Goal: Information Seeking & Learning: Learn about a topic

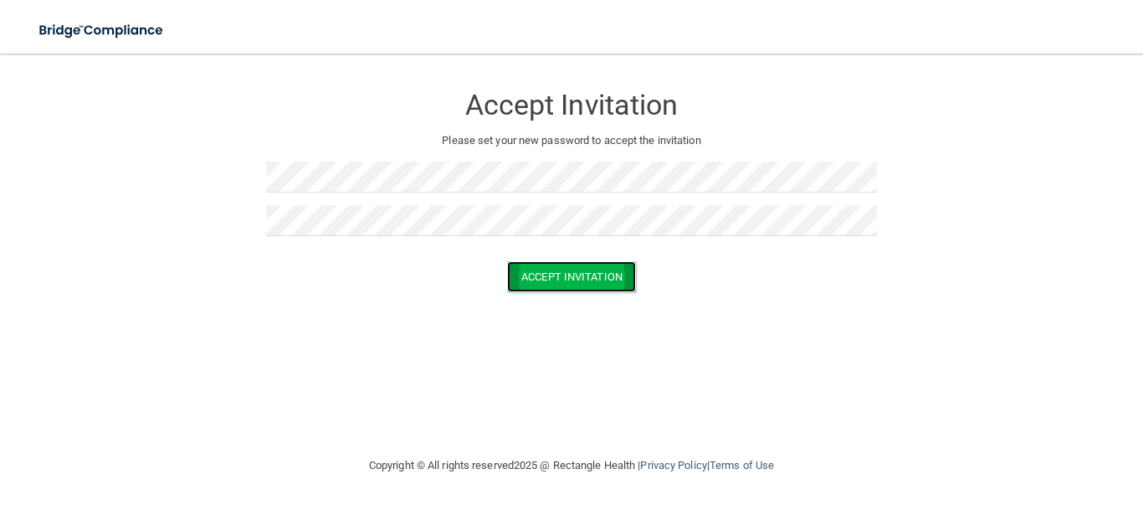
click at [548, 272] on button "Accept Invitation" at bounding box center [571, 276] width 129 height 31
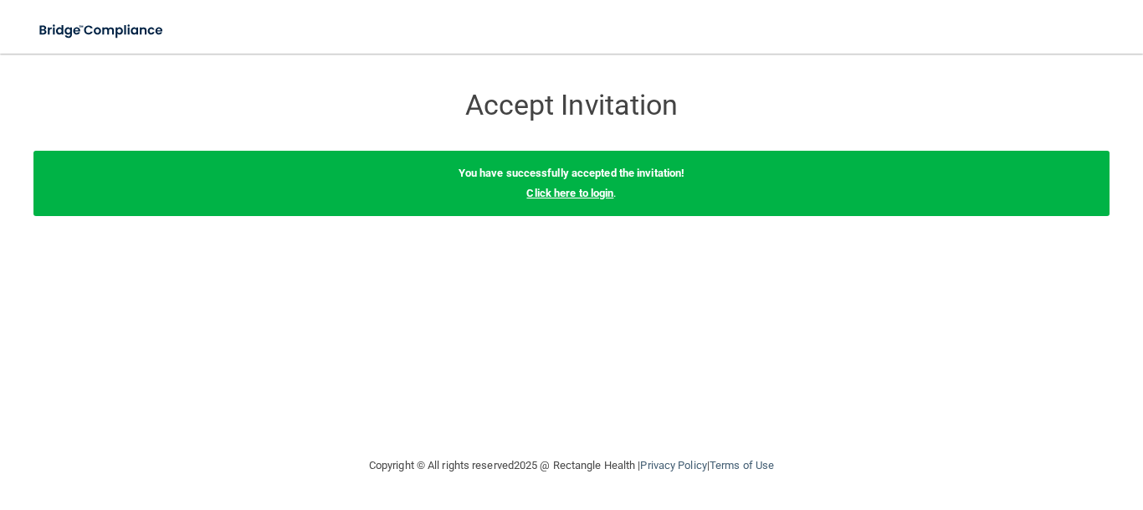
click at [570, 193] on link "Click here to login" at bounding box center [569, 193] width 87 height 13
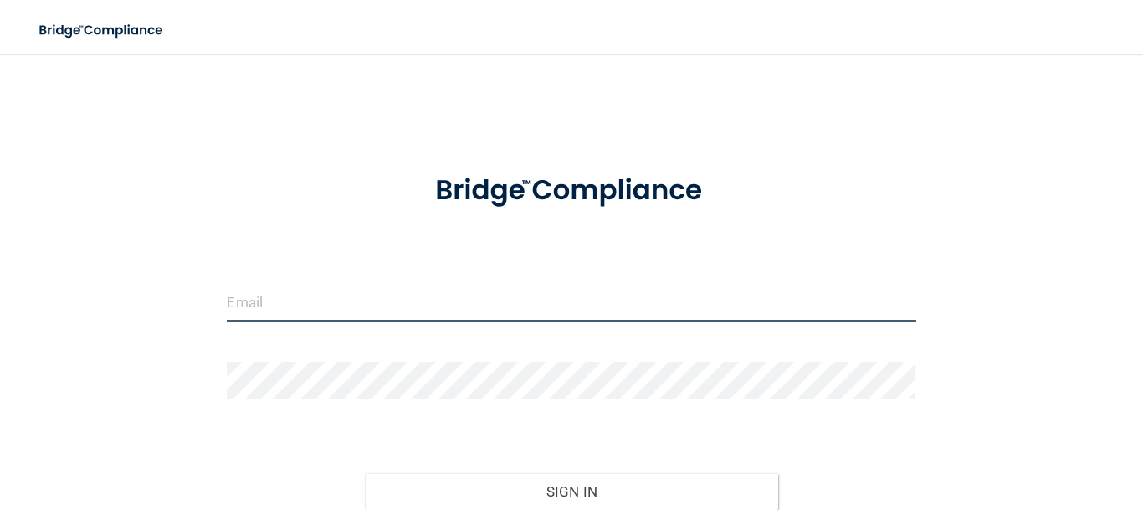
click at [393, 297] on input "email" at bounding box center [571, 303] width 689 height 38
type input "[EMAIL_ADDRESS][DOMAIN_NAME]"
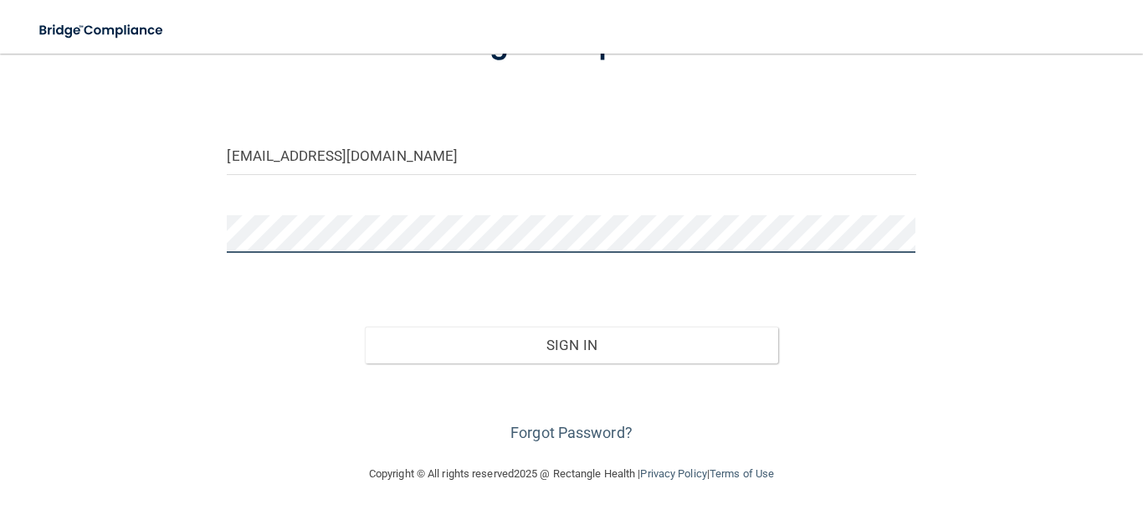
scroll to position [151, 0]
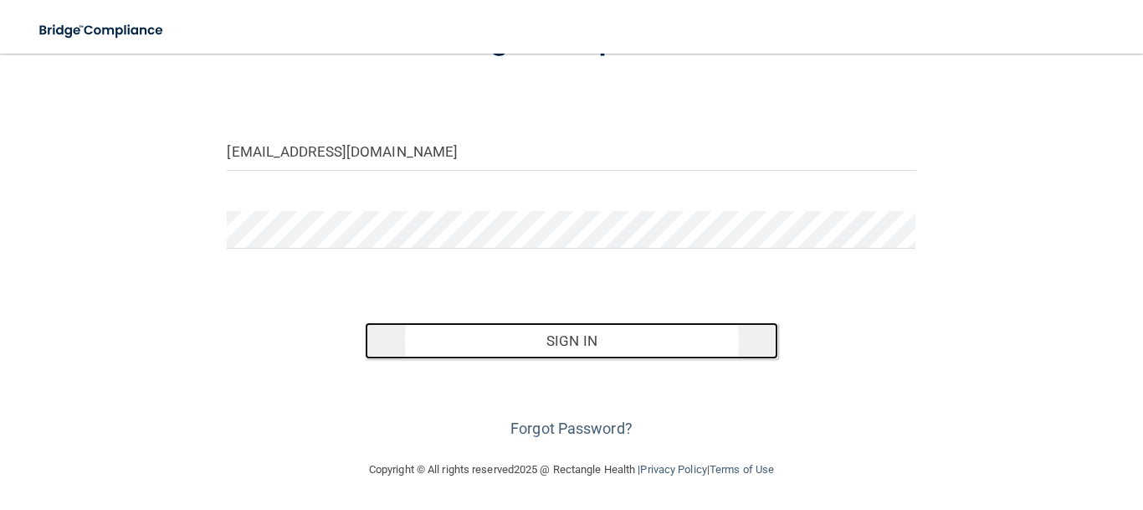
click at [565, 345] on button "Sign In" at bounding box center [571, 340] width 413 height 37
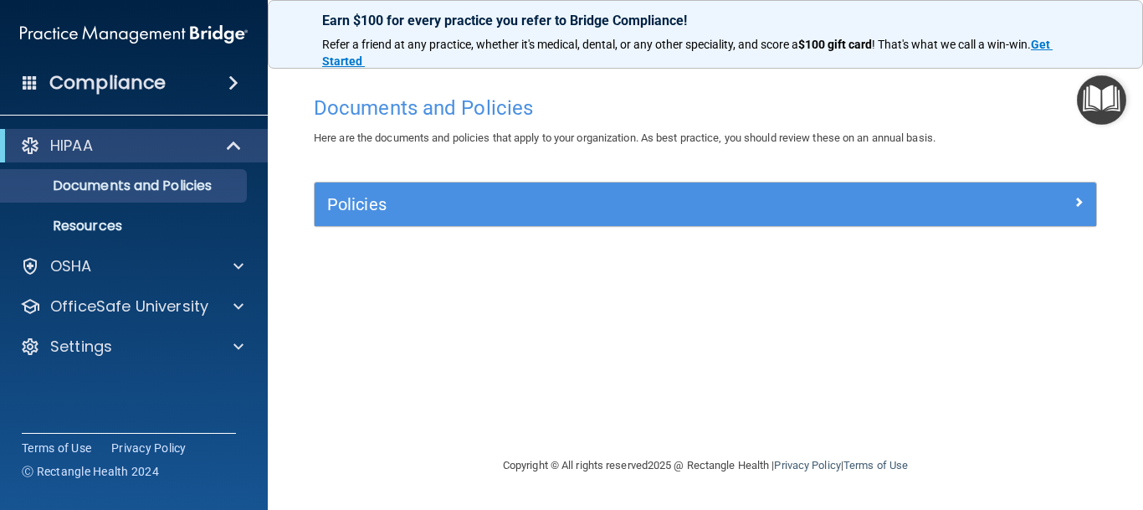
click at [233, 84] on span at bounding box center [233, 83] width 10 height 20
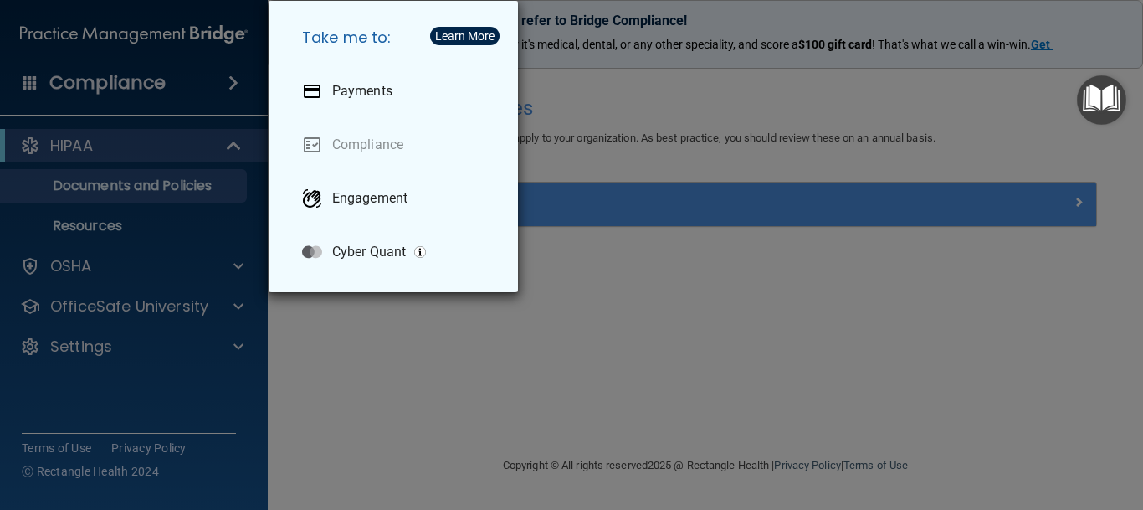
click at [102, 164] on div "Take me to: Payments Compliance Engagement Cyber Quant" at bounding box center [571, 255] width 1143 height 510
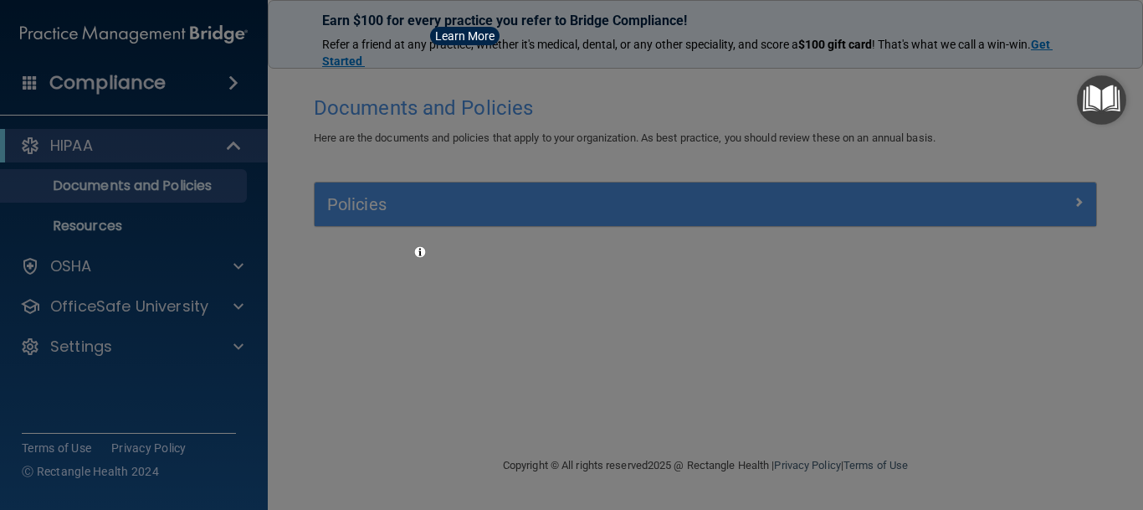
click at [102, 164] on div "Take me to: Payments Compliance Engagement Cyber Quant" at bounding box center [571, 255] width 1143 height 510
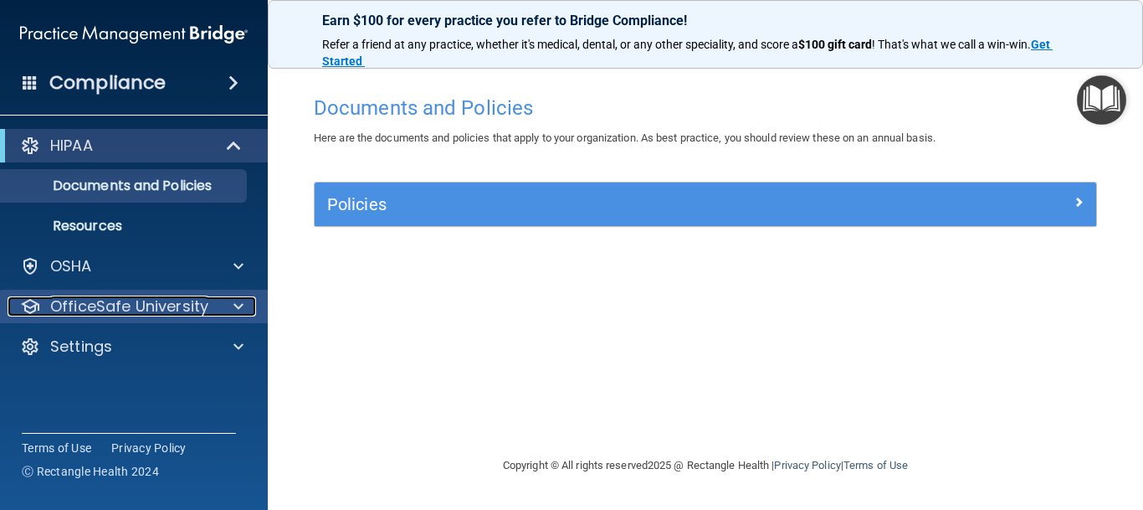
click at [240, 312] on span at bounding box center [238, 306] width 10 height 20
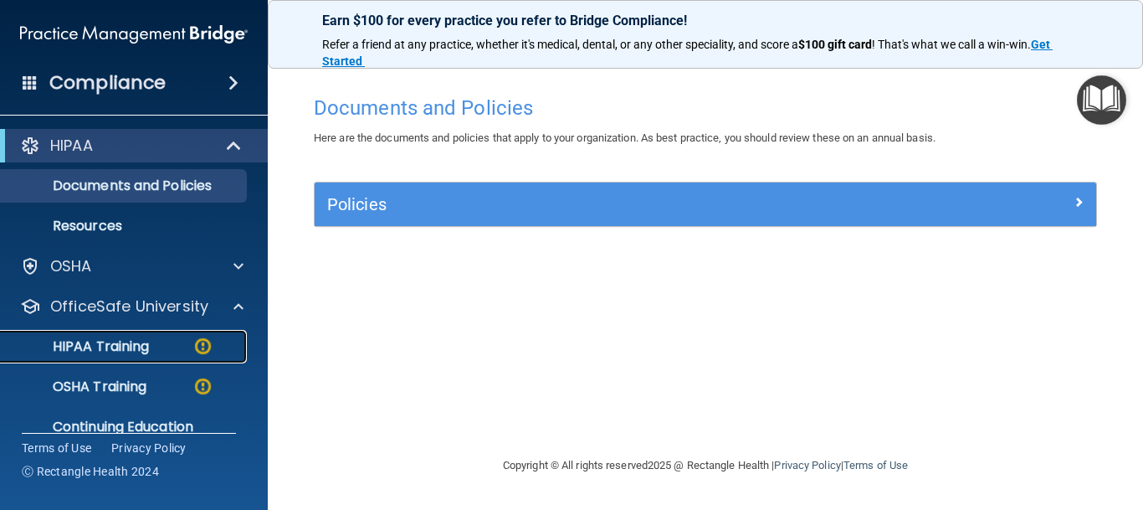
click at [199, 346] on img at bounding box center [202, 346] width 21 height 21
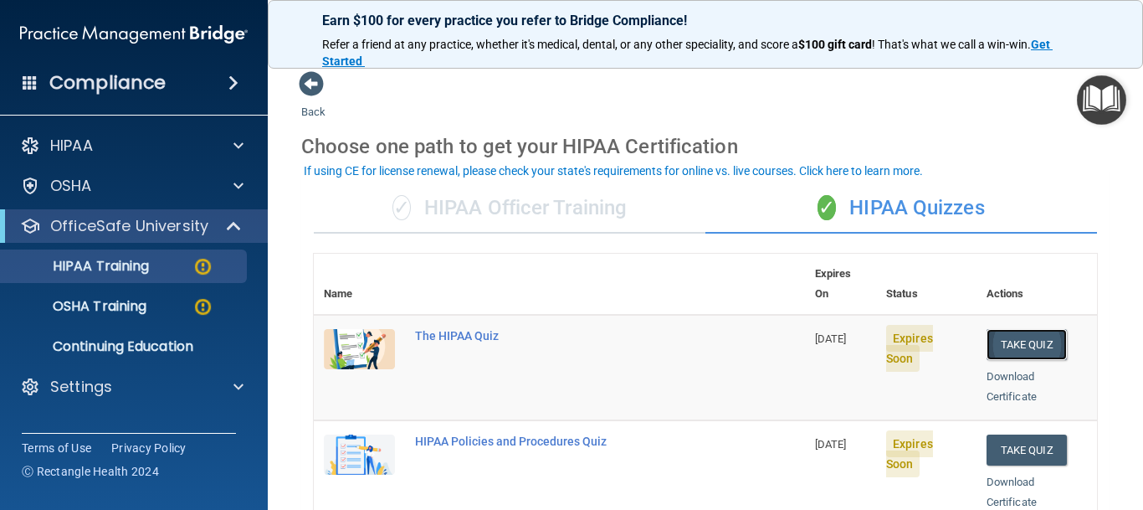
click at [1046, 329] on button "Take Quiz" at bounding box center [1026, 344] width 80 height 31
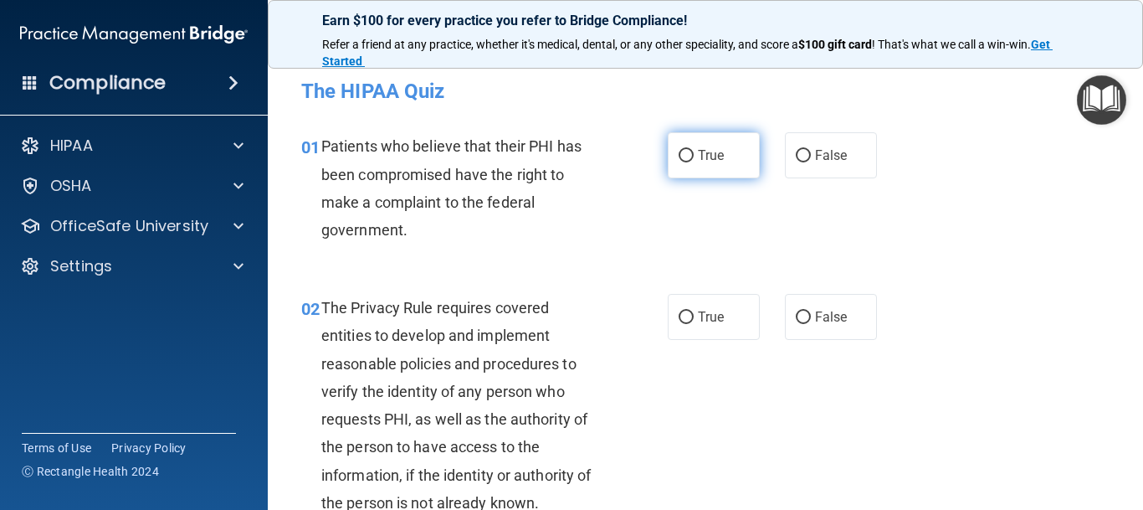
click at [686, 154] on input "True" at bounding box center [686, 156] width 15 height 13
radio input "true"
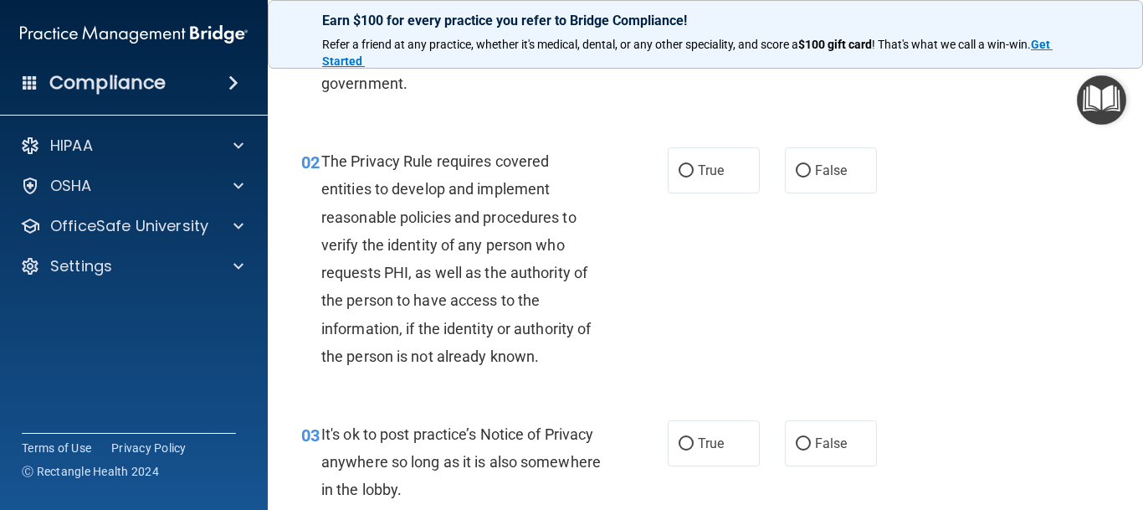
scroll to position [151, 0]
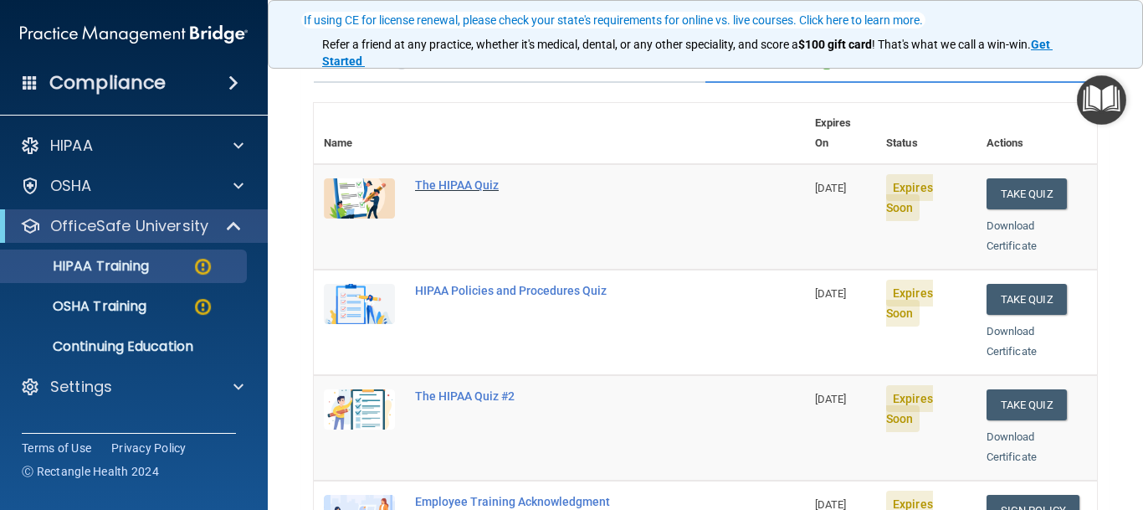
click at [460, 178] on div "The HIPAA Quiz" at bounding box center [568, 184] width 306 height 13
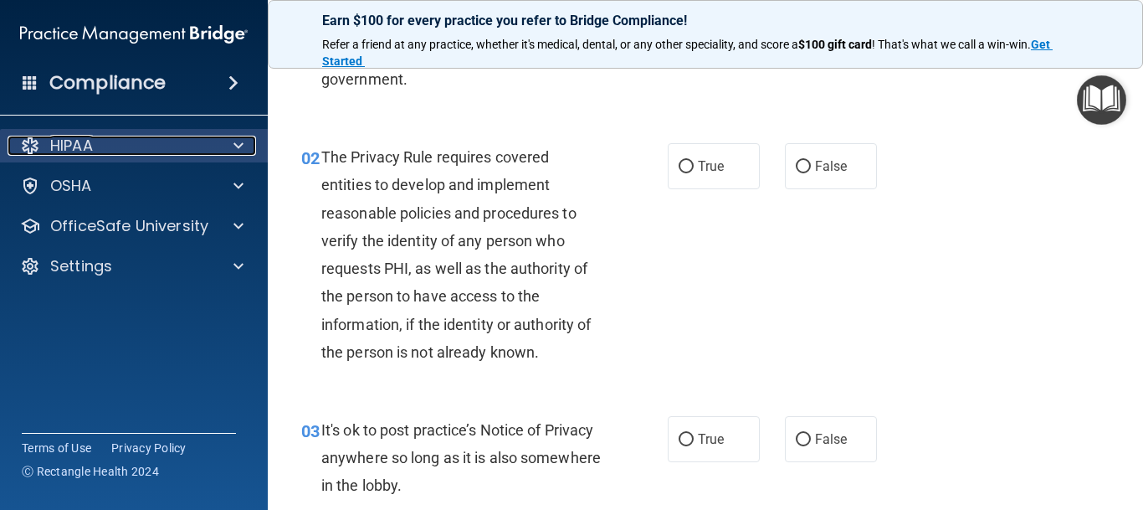
click at [235, 147] on span at bounding box center [238, 146] width 10 height 20
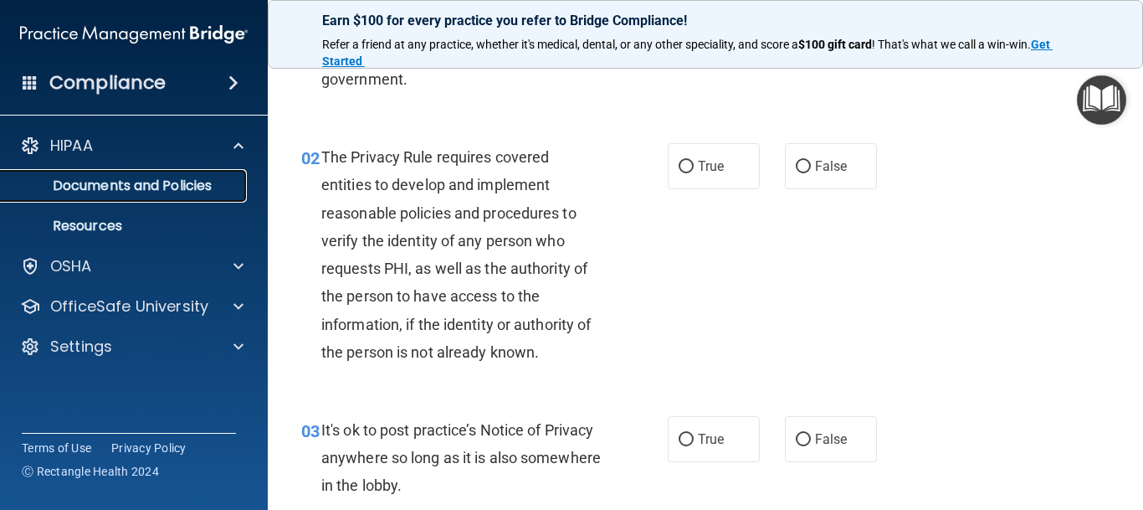
click at [175, 182] on p "Documents and Policies" at bounding box center [125, 185] width 228 height 17
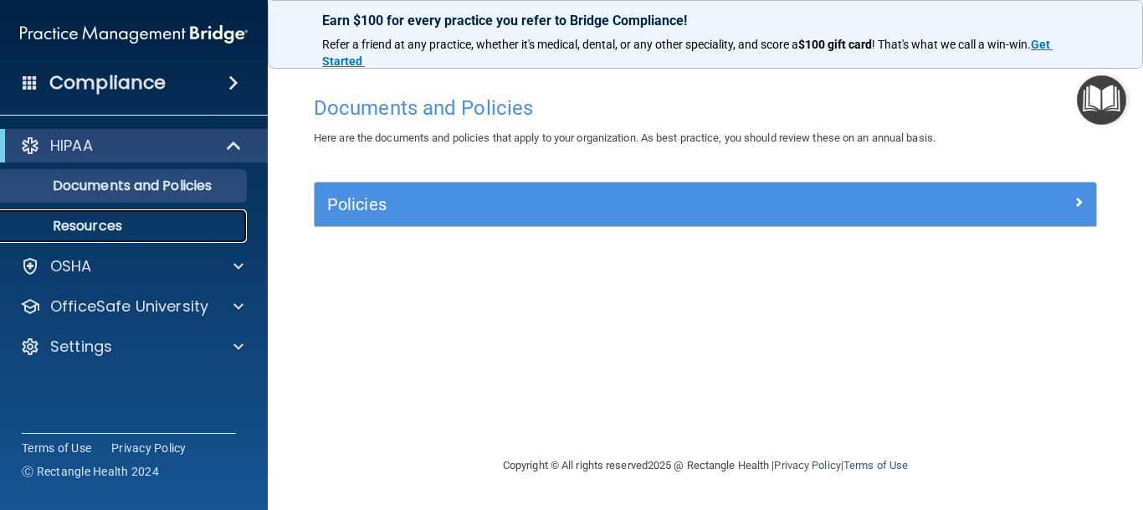
click at [117, 228] on p "Resources" at bounding box center [125, 226] width 228 height 17
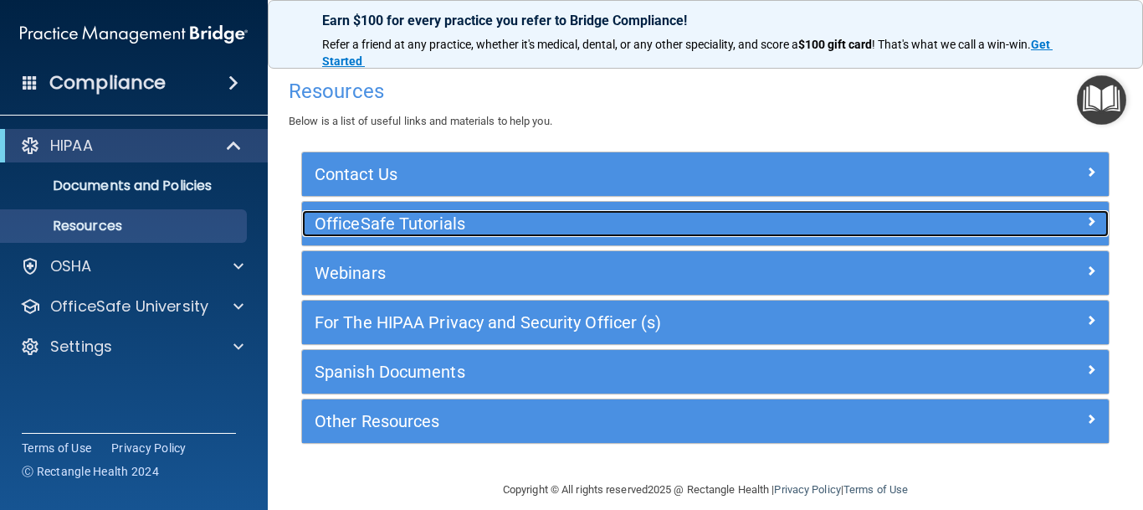
click at [1086, 223] on span at bounding box center [1091, 221] width 10 height 20
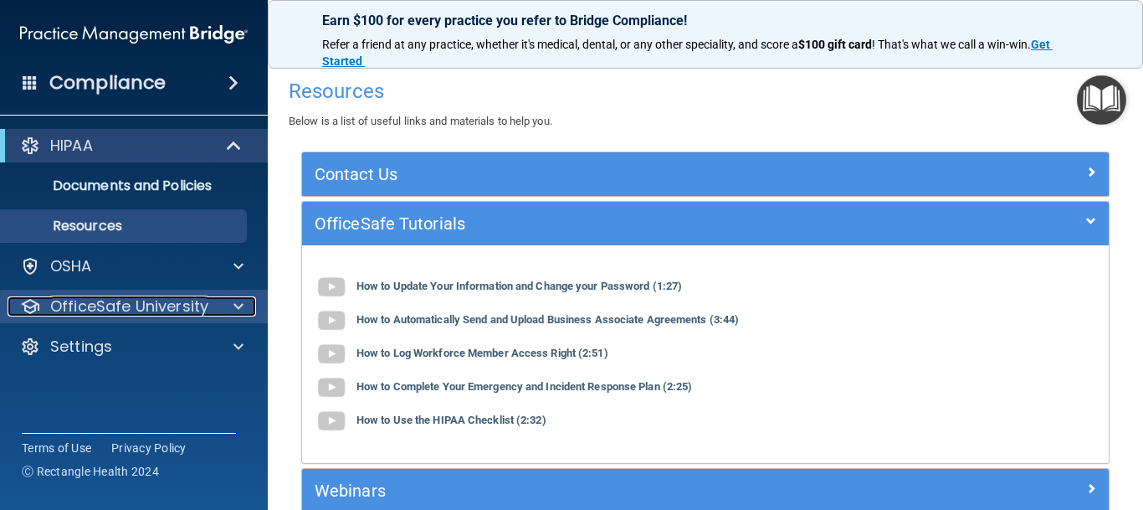
click at [238, 312] on span at bounding box center [238, 306] width 10 height 20
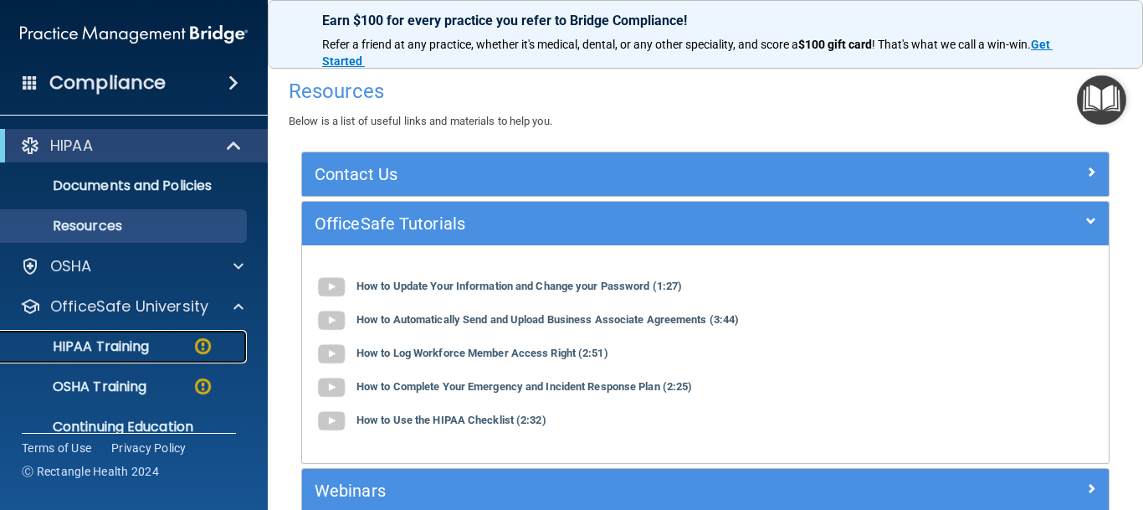
click at [200, 346] on img at bounding box center [202, 346] width 21 height 21
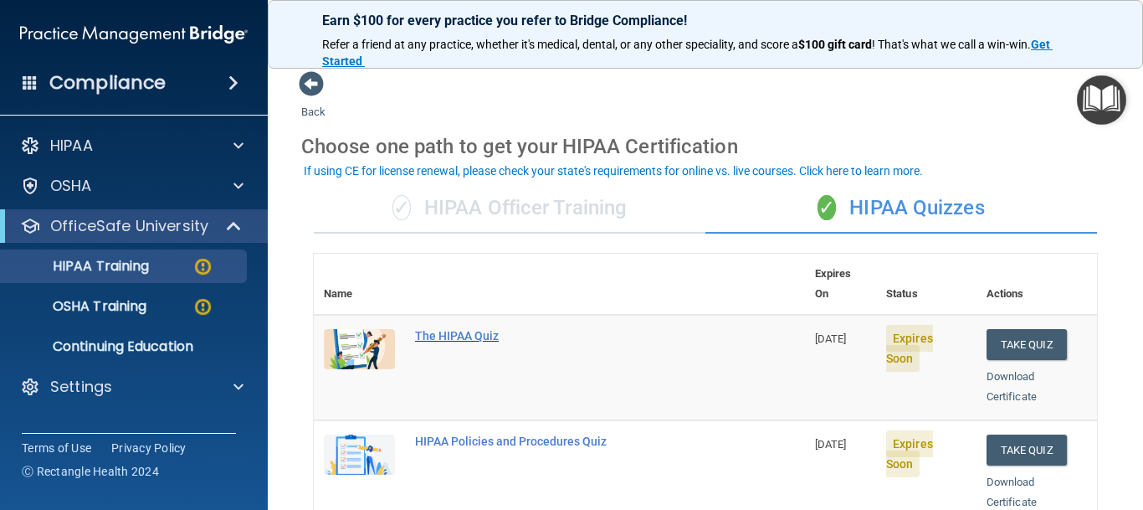
click at [475, 329] on div "The HIPAA Quiz" at bounding box center [568, 335] width 306 height 13
click at [495, 218] on div "✓ HIPAA Officer Training" at bounding box center [510, 208] width 392 height 50
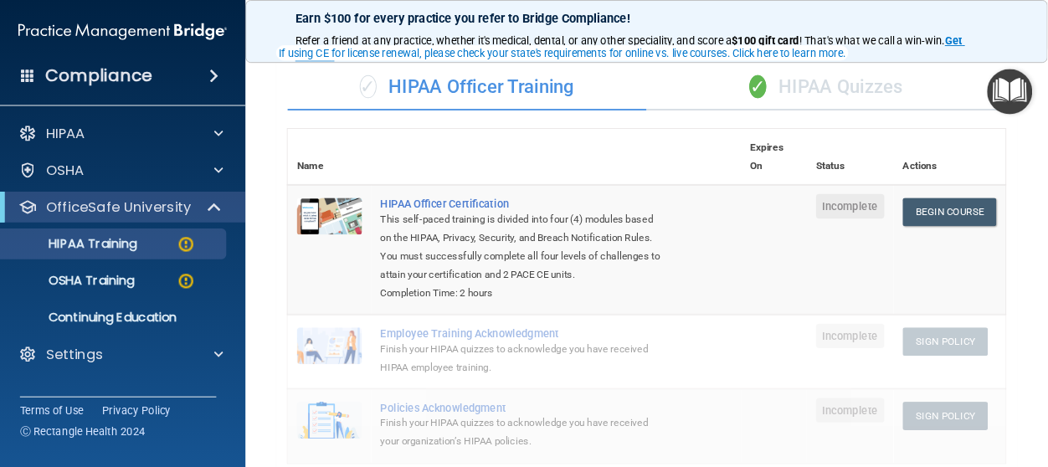
scroll to position [113, 0]
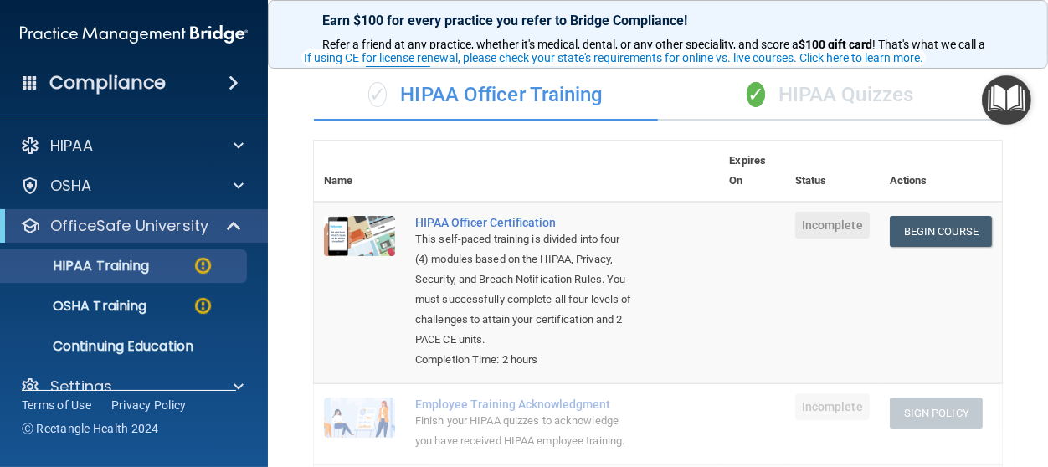
click at [663, 168] on th at bounding box center [562, 171] width 314 height 61
click at [942, 233] on link "Begin Course" at bounding box center [940, 231] width 102 height 31
click at [942, 232] on link "Begin Course" at bounding box center [940, 231] width 102 height 31
click at [931, 241] on link "Begin Course" at bounding box center [940, 231] width 102 height 31
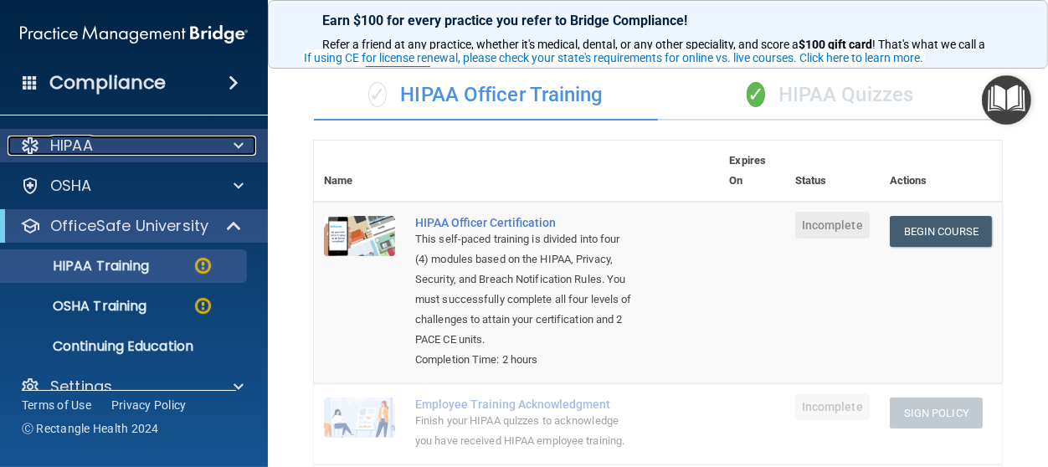
click at [237, 145] on span at bounding box center [238, 146] width 10 height 20
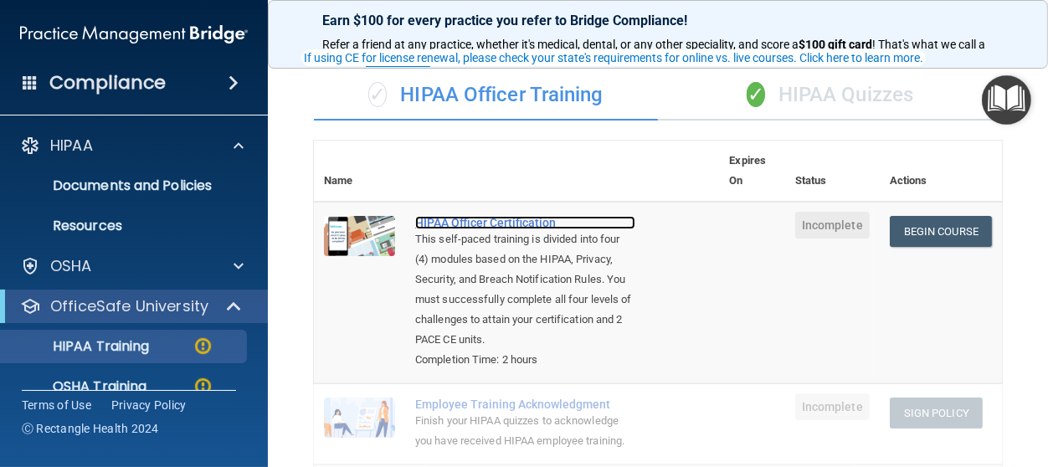
click at [501, 216] on div "HIPAA Officer Certification" at bounding box center [525, 222] width 220 height 13
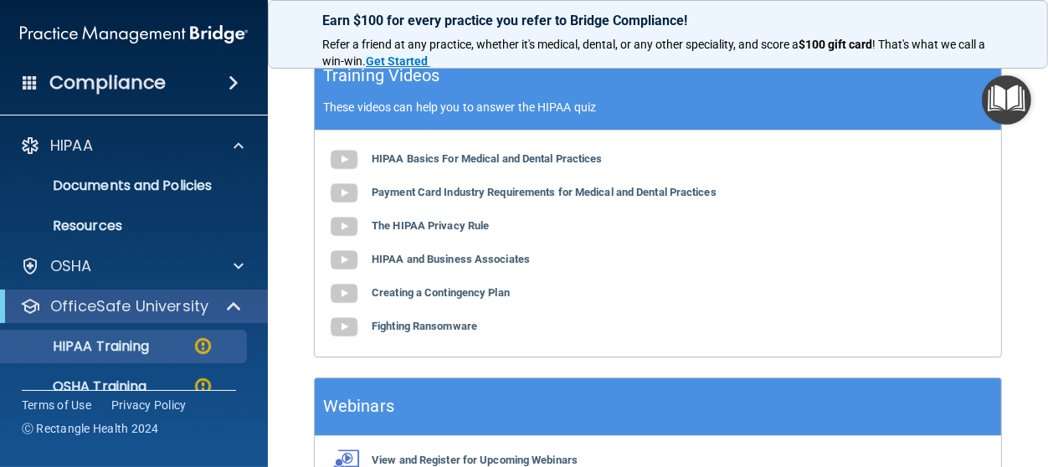
scroll to position [660, 0]
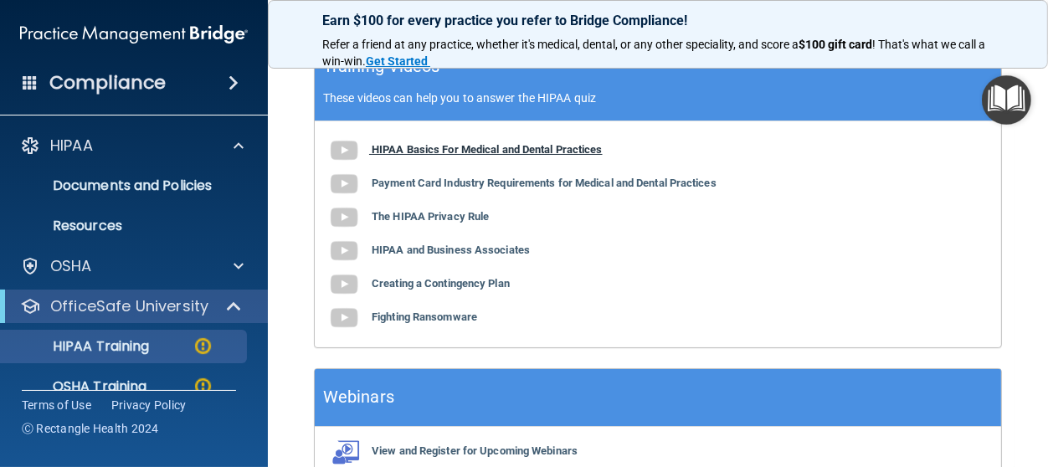
click at [507, 146] on b "HIPAA Basics For Medical and Dental Practices" at bounding box center [487, 149] width 231 height 13
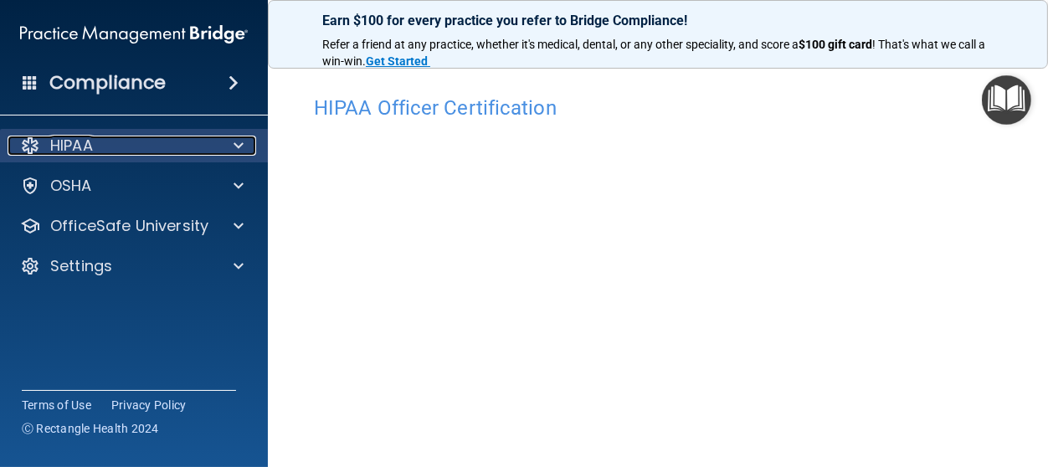
click at [235, 139] on span at bounding box center [238, 146] width 10 height 20
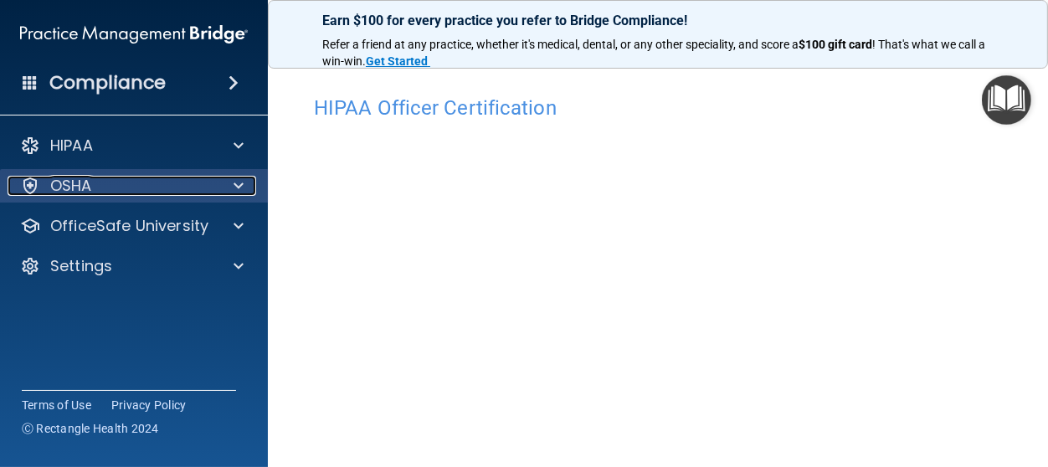
click at [244, 191] on div at bounding box center [236, 186] width 42 height 20
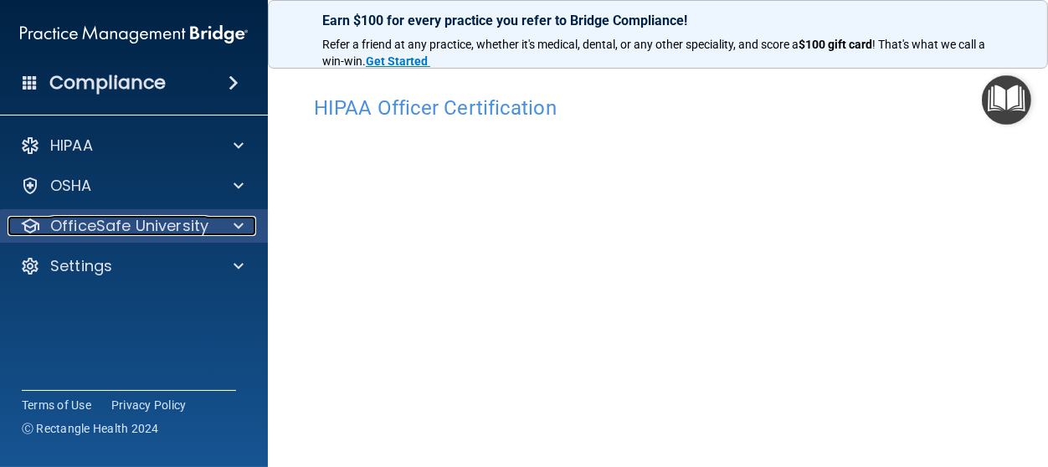
click at [236, 230] on span at bounding box center [238, 226] width 10 height 20
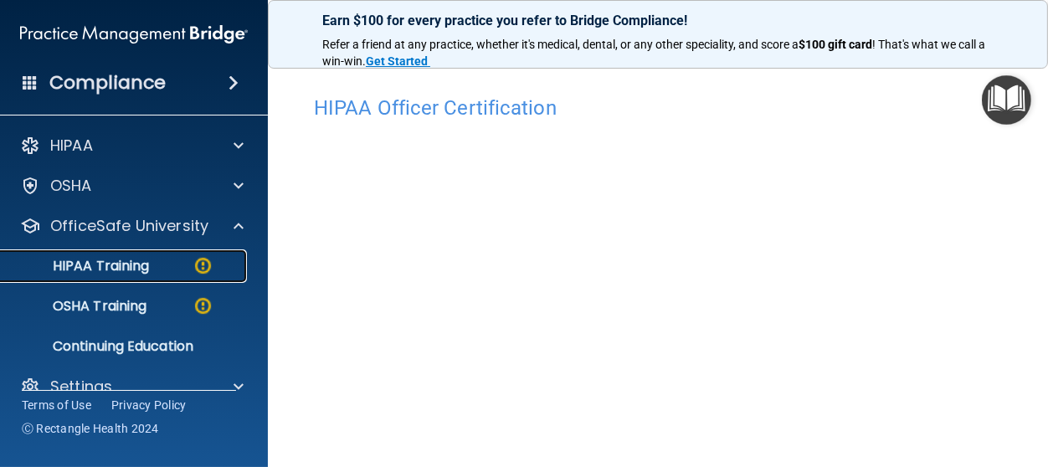
click at [200, 263] on img at bounding box center [202, 265] width 21 height 21
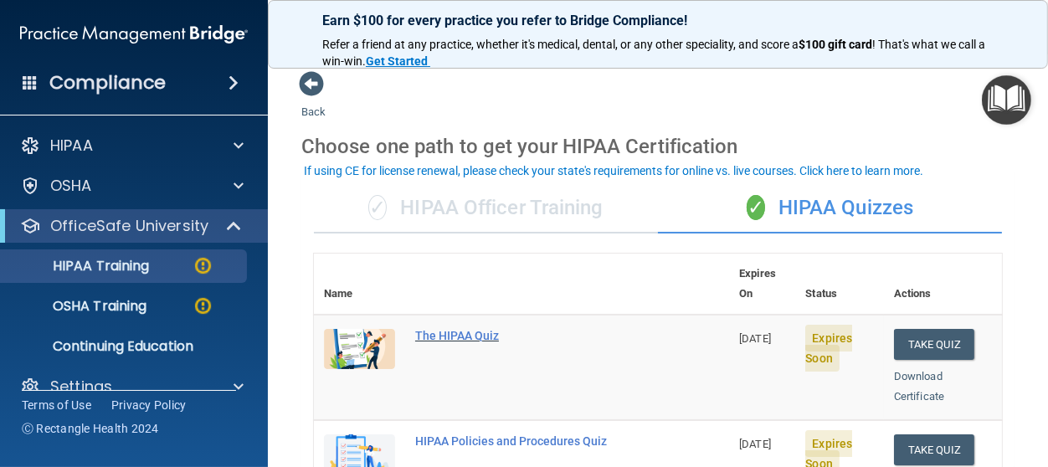
click at [433, 329] on div "The HIPAA Quiz" at bounding box center [530, 335] width 230 height 13
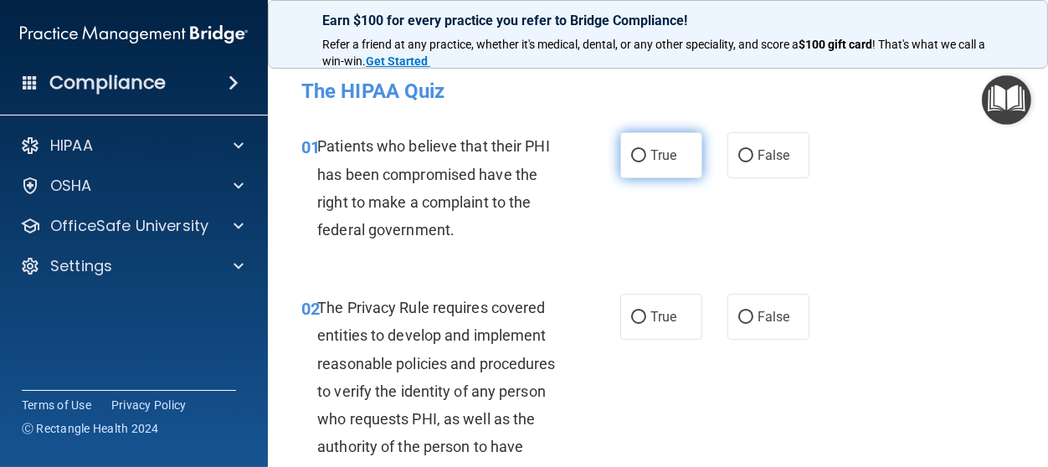
click at [638, 161] on input "True" at bounding box center [638, 156] width 15 height 13
radio input "true"
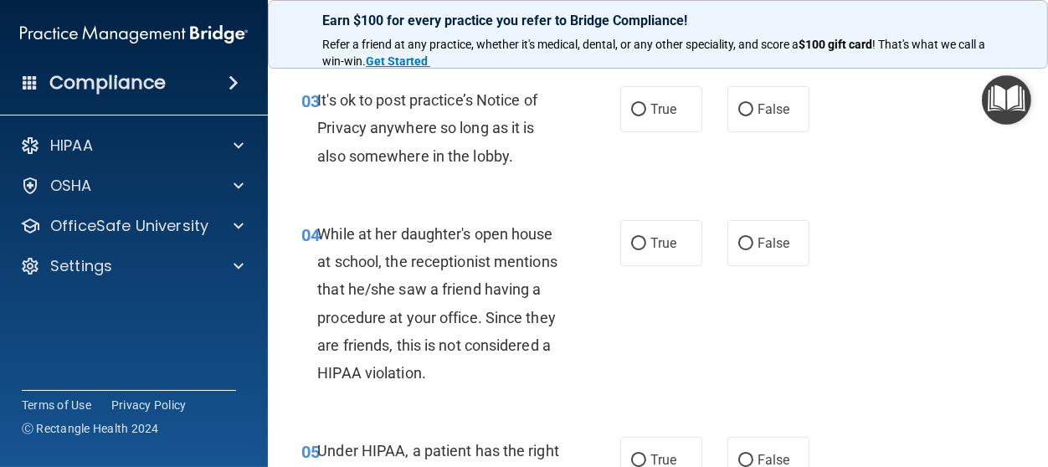
scroll to position [547, 0]
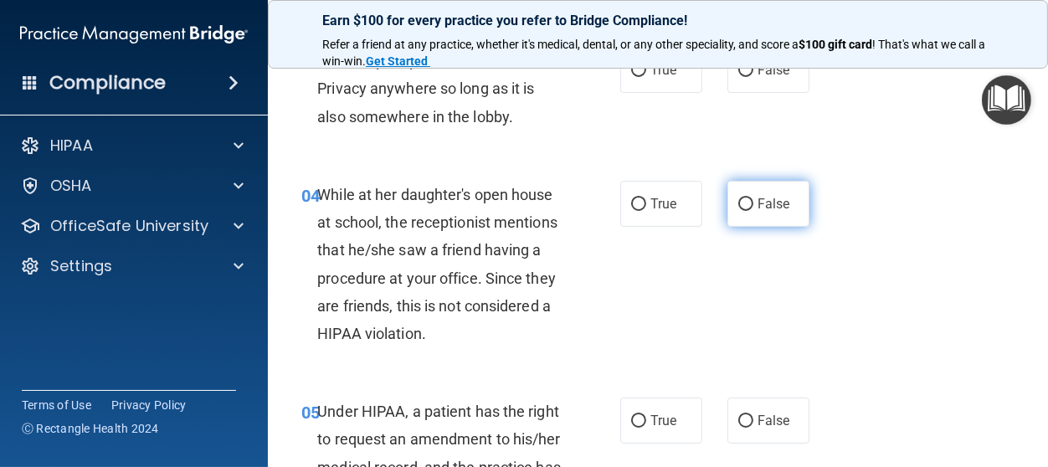
click at [741, 202] on input "False" at bounding box center [745, 204] width 15 height 13
radio input "true"
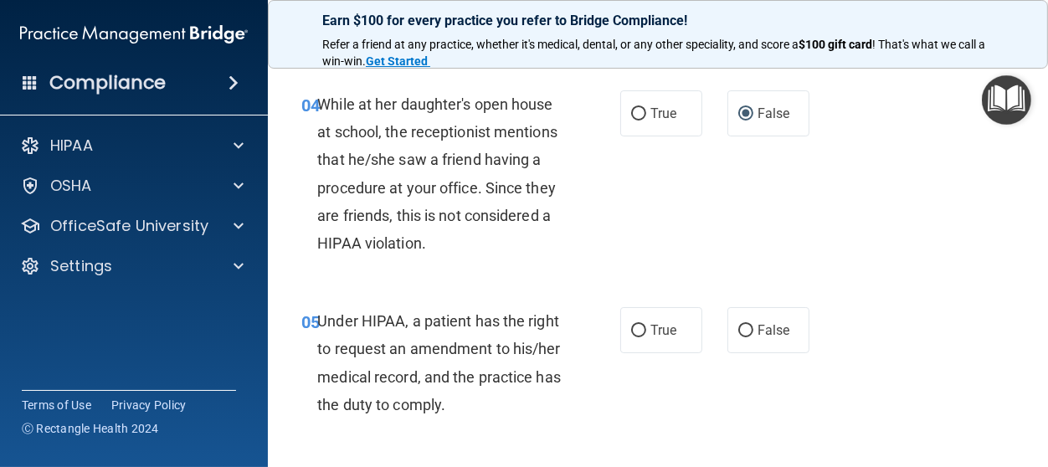
scroll to position [664, 0]
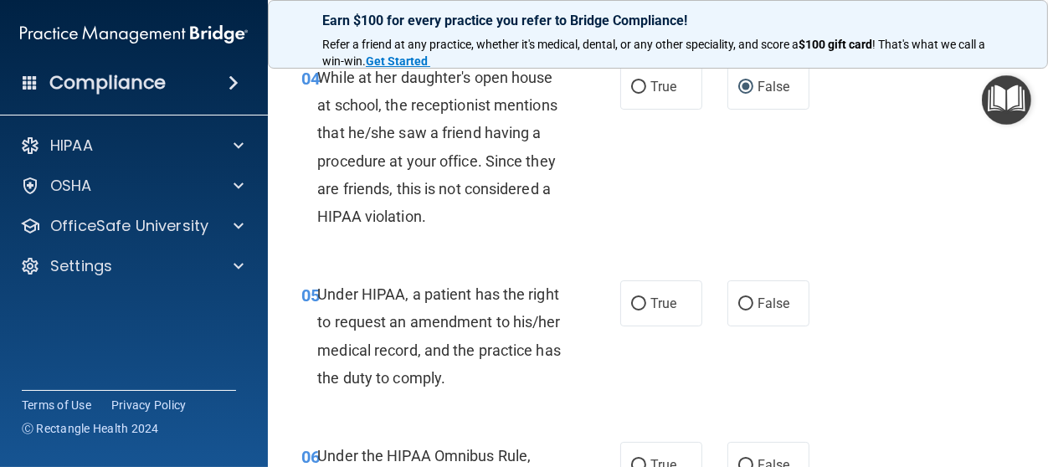
click at [997, 106] on img "Open Resource Center" at bounding box center [1005, 99] width 49 height 49
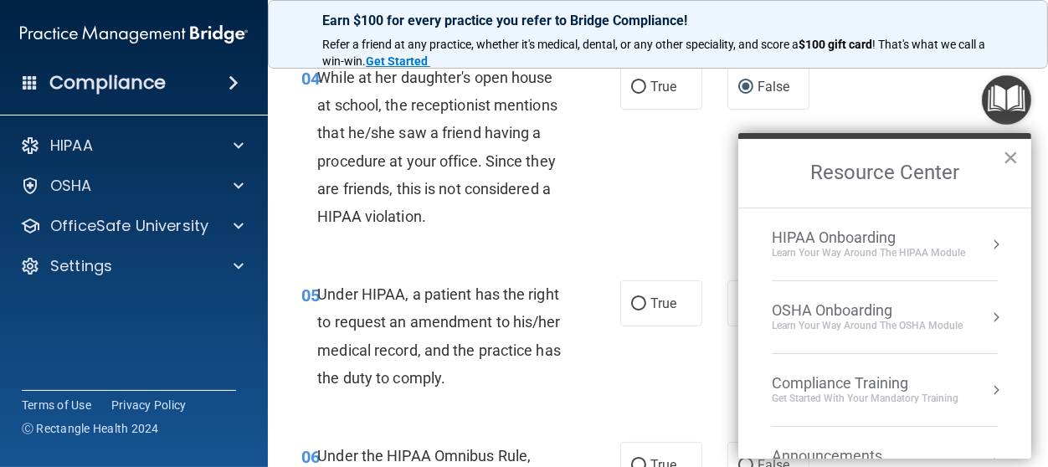
click at [1008, 154] on button "×" at bounding box center [1010, 157] width 16 height 27
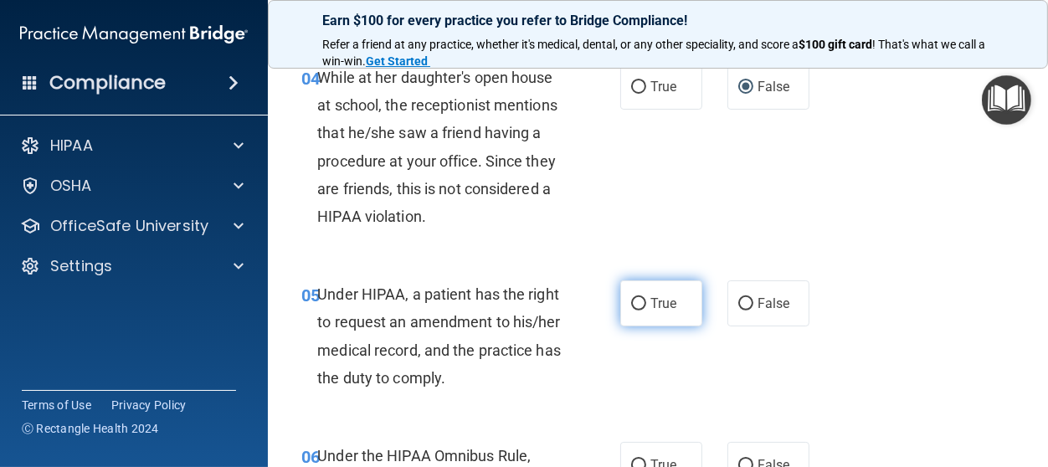
click at [635, 300] on input "True" at bounding box center [638, 304] width 15 height 13
radio input "true"
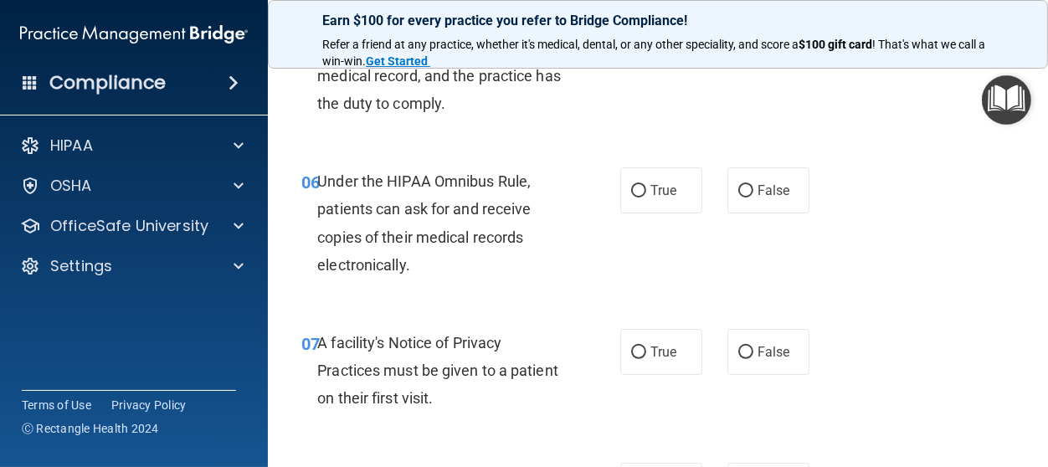
scroll to position [977, 0]
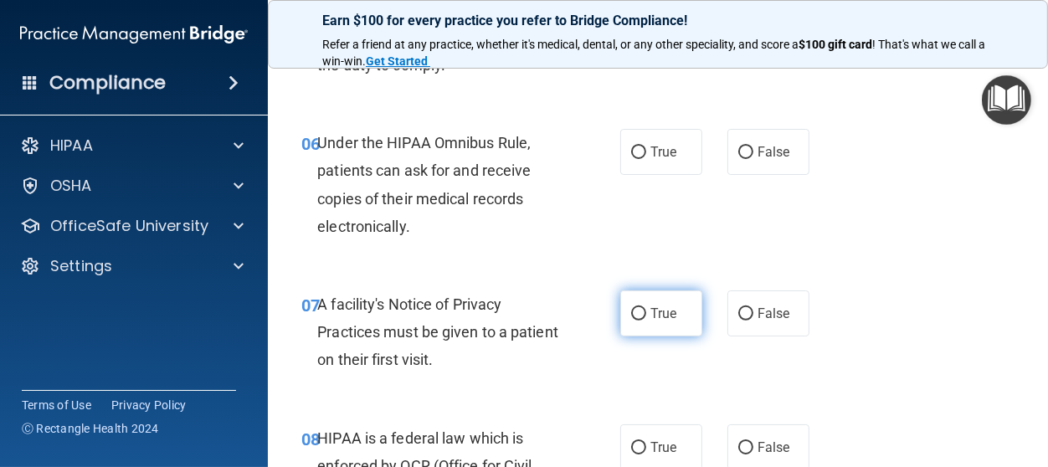
click at [636, 314] on input "True" at bounding box center [638, 314] width 15 height 13
radio input "true"
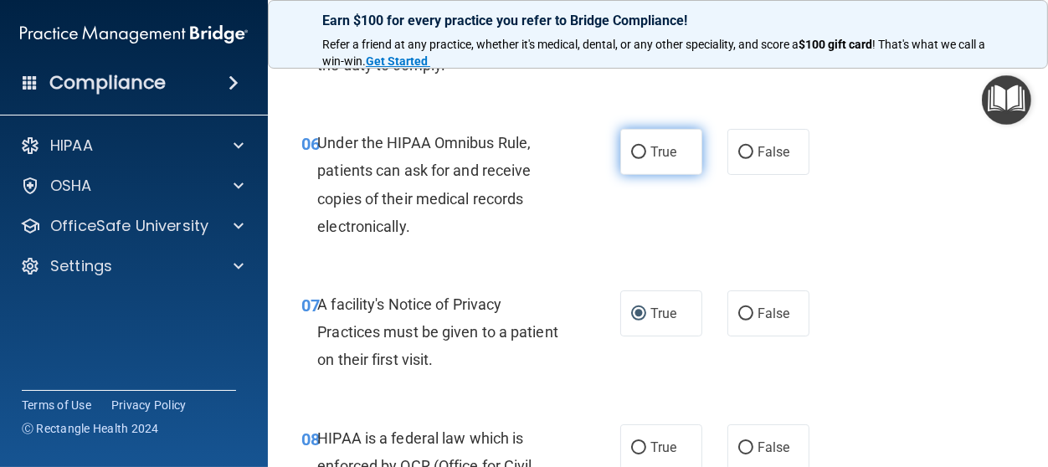
click at [640, 154] on input "True" at bounding box center [638, 152] width 15 height 13
radio input "true"
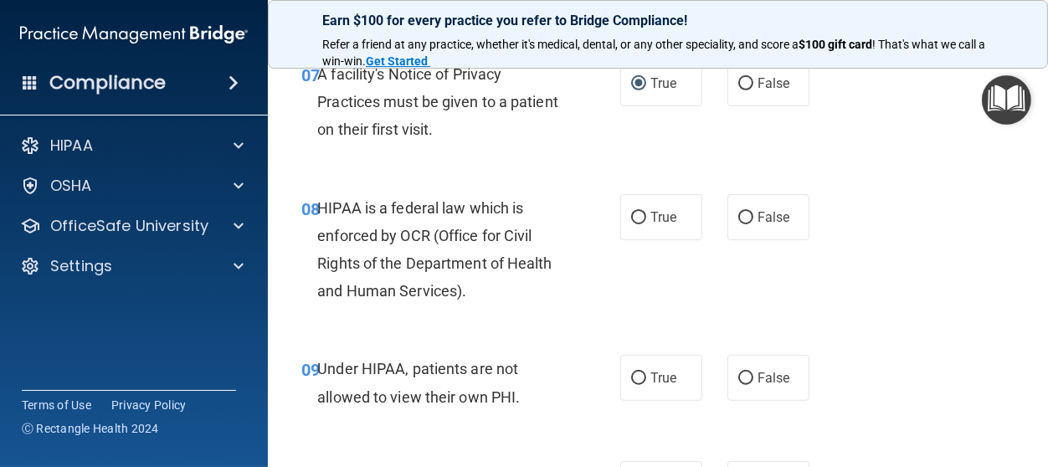
scroll to position [1212, 0]
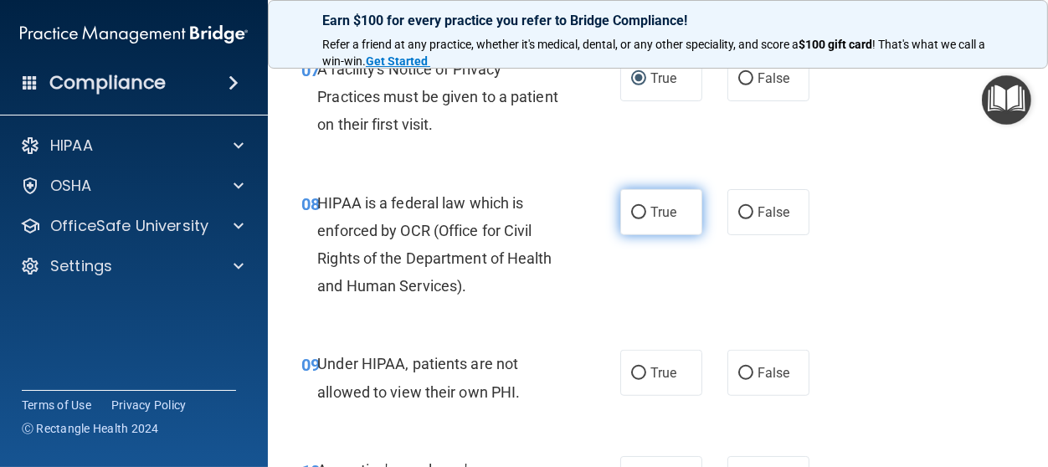
click at [634, 210] on input "True" at bounding box center [638, 213] width 15 height 13
radio input "true"
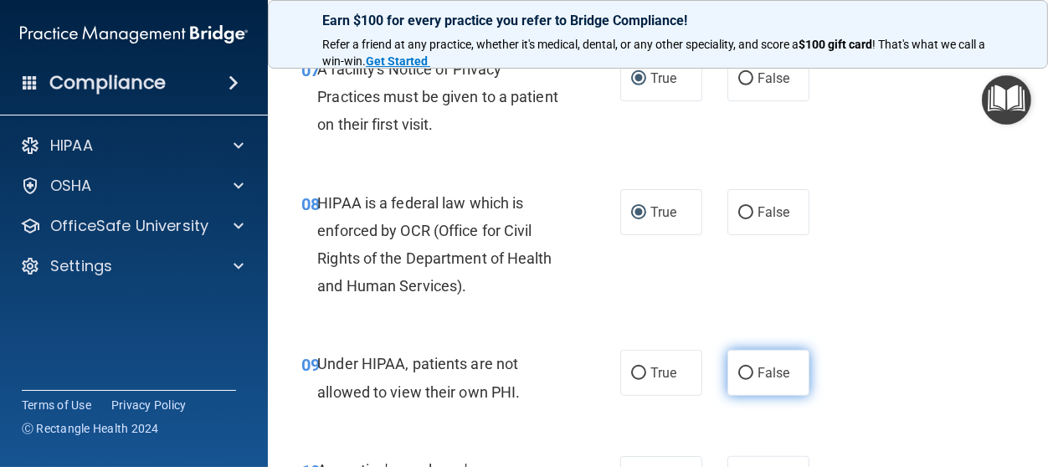
click at [744, 370] on input "False" at bounding box center [745, 373] width 15 height 13
radio input "true"
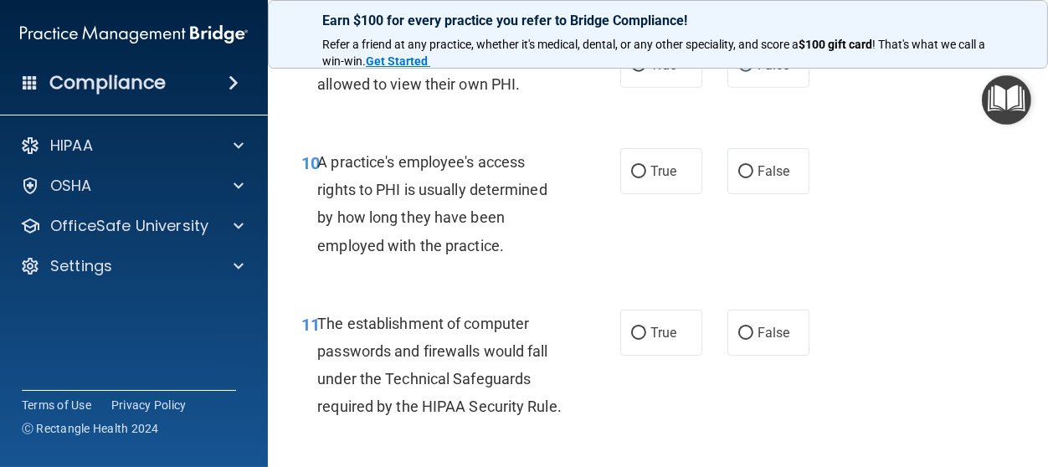
scroll to position [1565, 0]
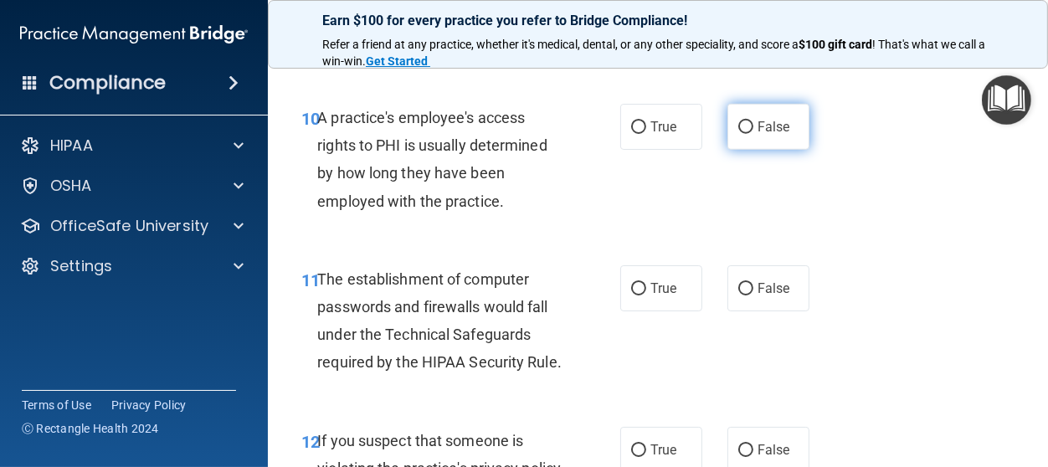
click at [743, 131] on input "False" at bounding box center [745, 127] width 15 height 13
radio input "true"
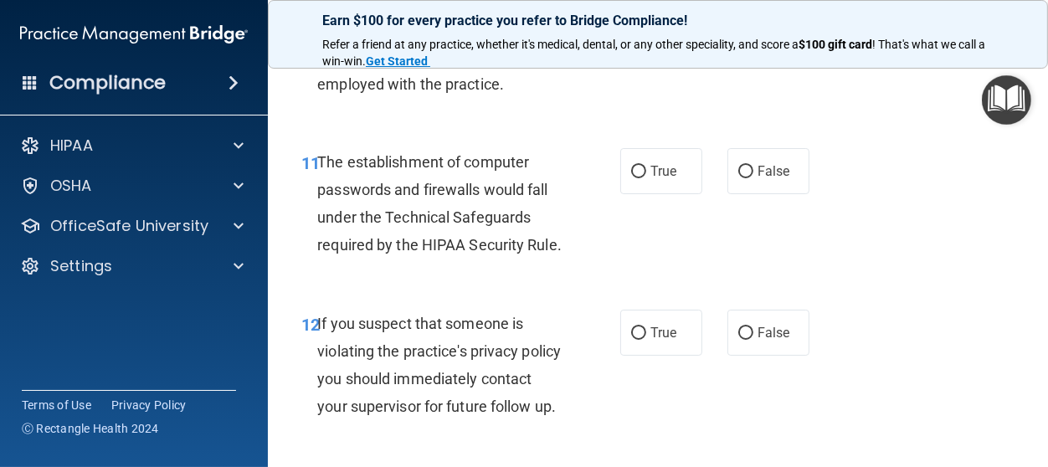
scroll to position [1721, 0]
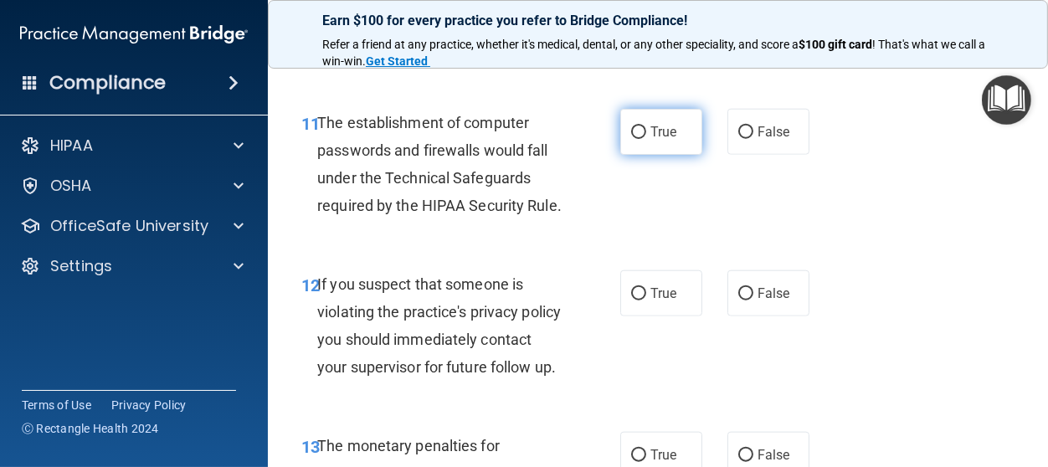
click at [639, 127] on input "True" at bounding box center [638, 132] width 15 height 13
radio input "true"
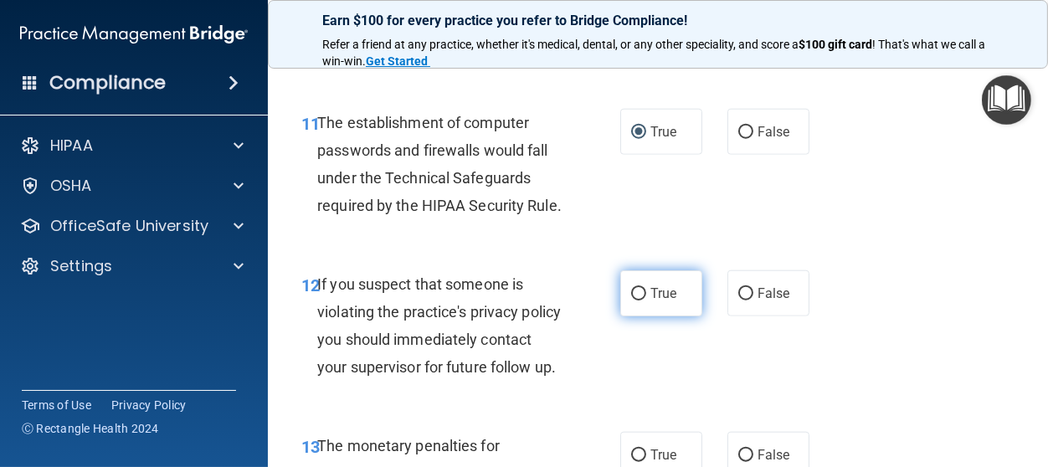
click at [638, 295] on input "True" at bounding box center [638, 294] width 15 height 13
radio input "true"
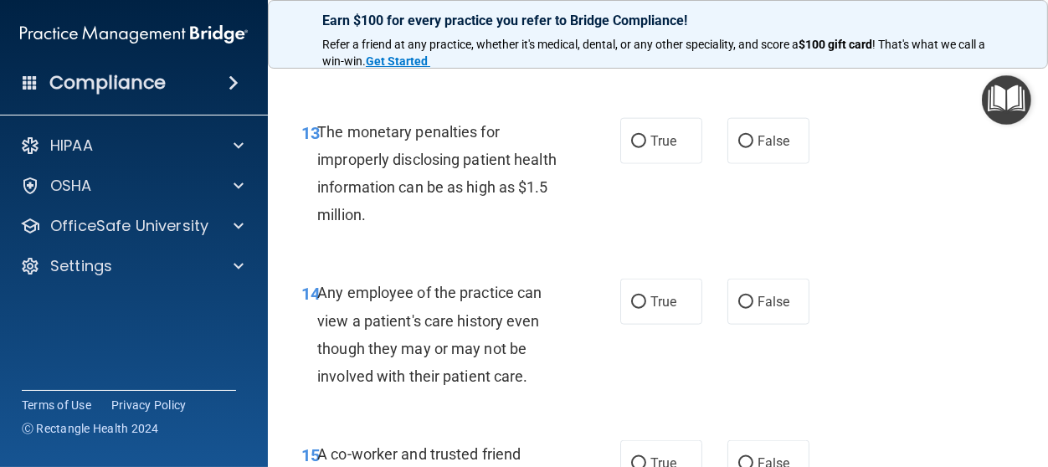
scroll to position [2073, 0]
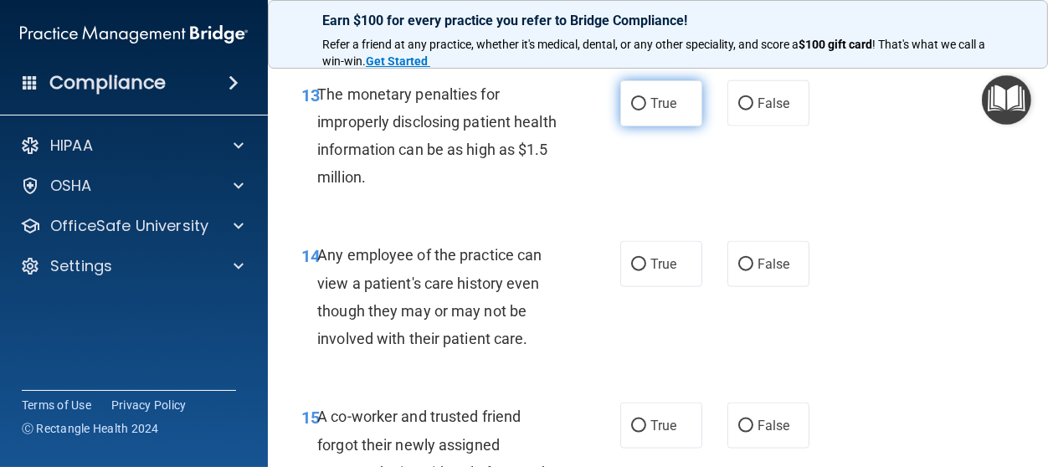
click at [640, 110] on input "True" at bounding box center [638, 104] width 15 height 13
radio input "true"
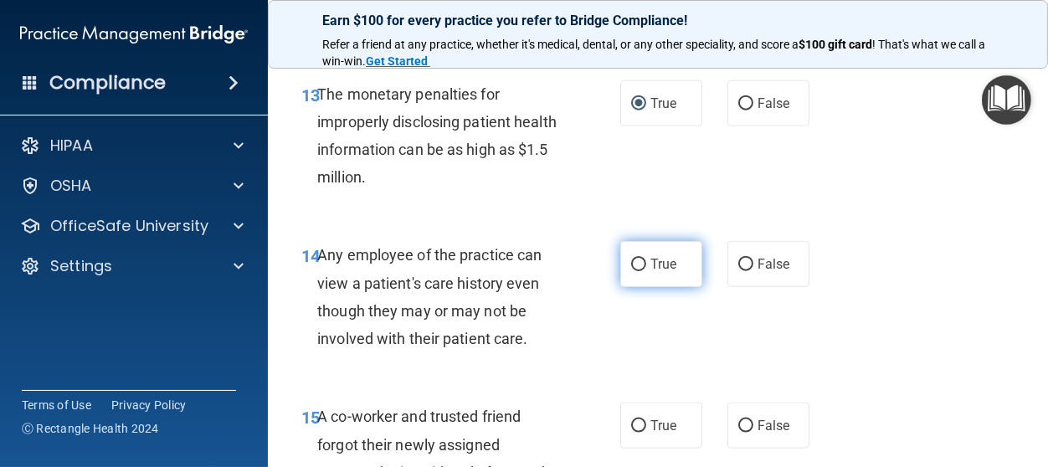
click at [633, 271] on input "True" at bounding box center [638, 265] width 15 height 13
radio input "true"
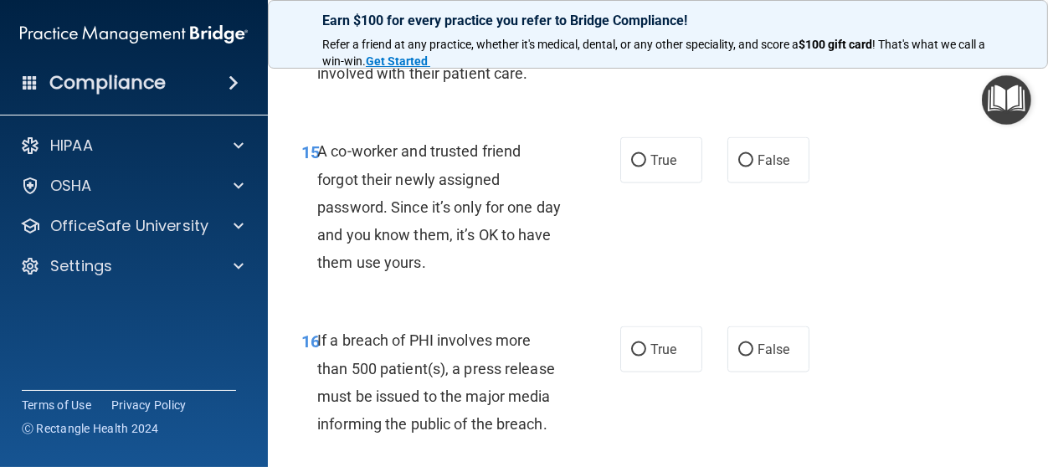
scroll to position [2347, 0]
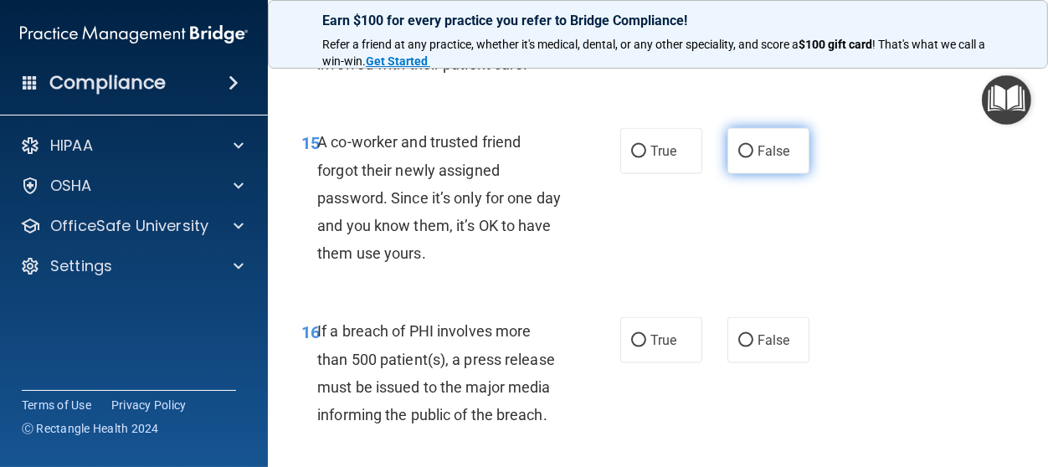
click at [741, 158] on input "False" at bounding box center [745, 152] width 15 height 13
radio input "true"
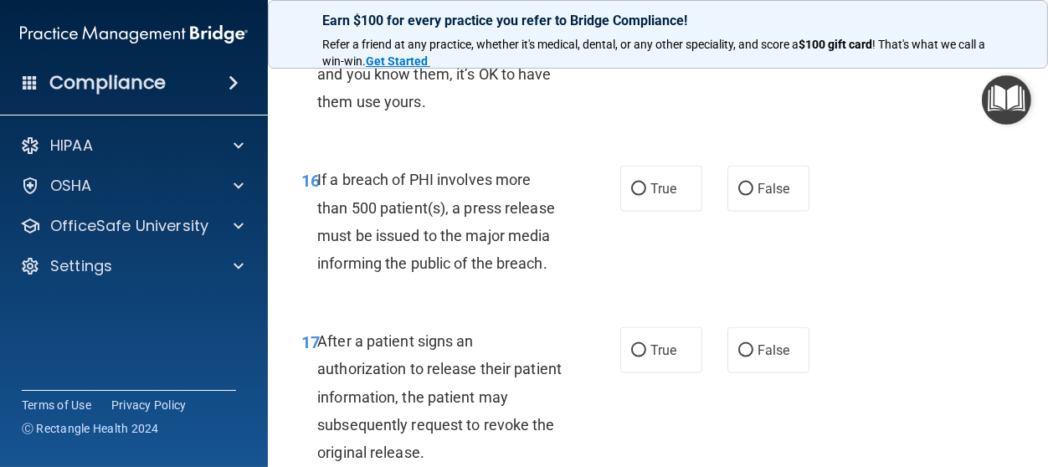
scroll to position [2542, 0]
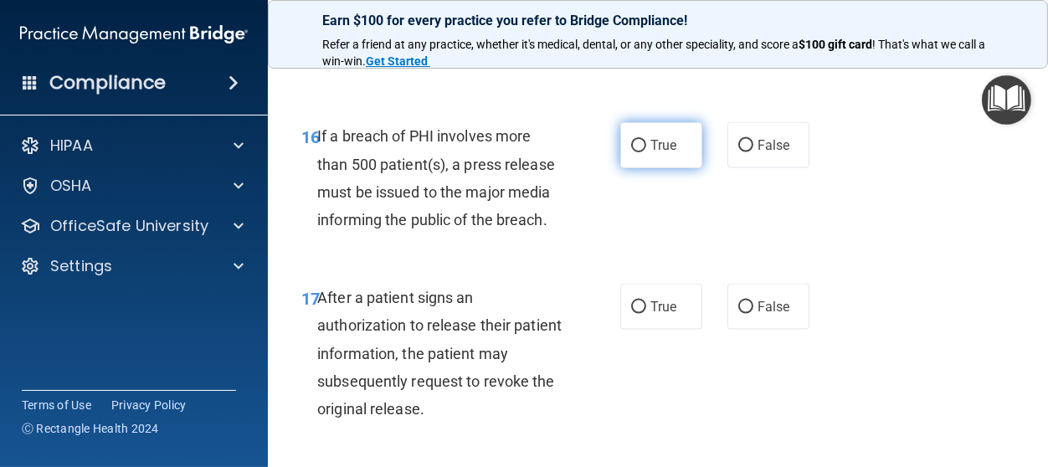
click at [639, 152] on input "True" at bounding box center [638, 146] width 15 height 13
radio input "true"
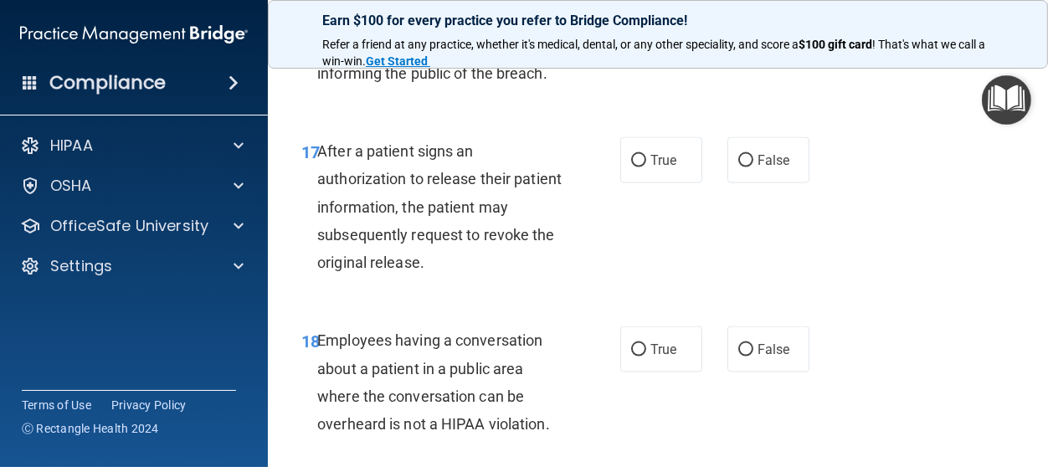
scroll to position [2698, 0]
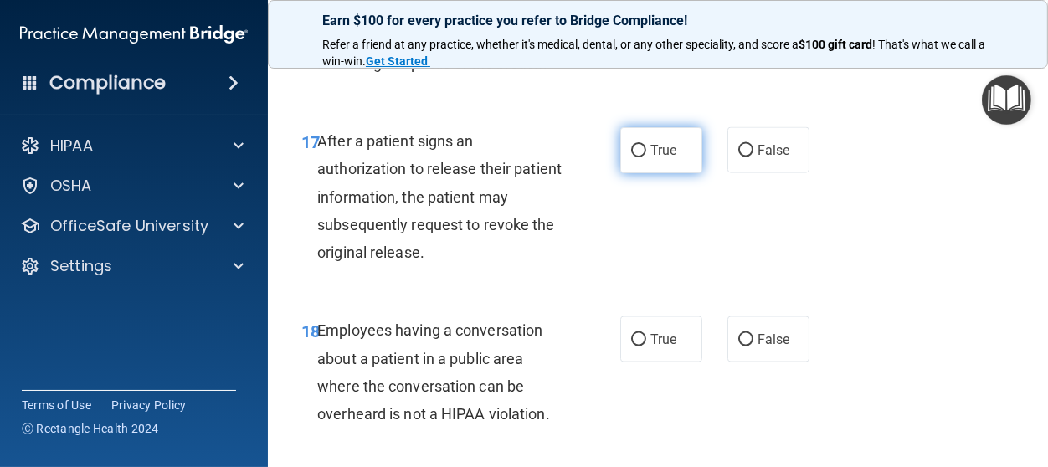
click at [640, 157] on input "True" at bounding box center [638, 151] width 15 height 13
radio input "true"
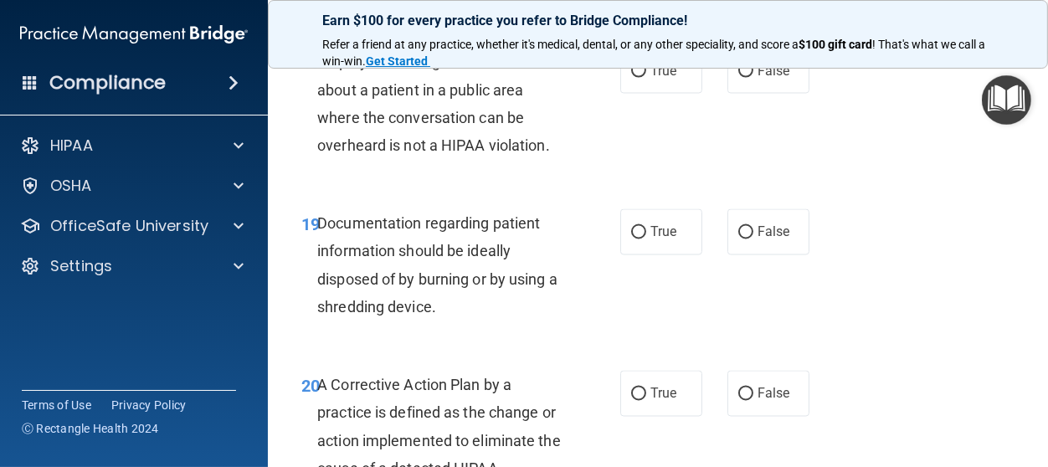
scroll to position [2973, 0]
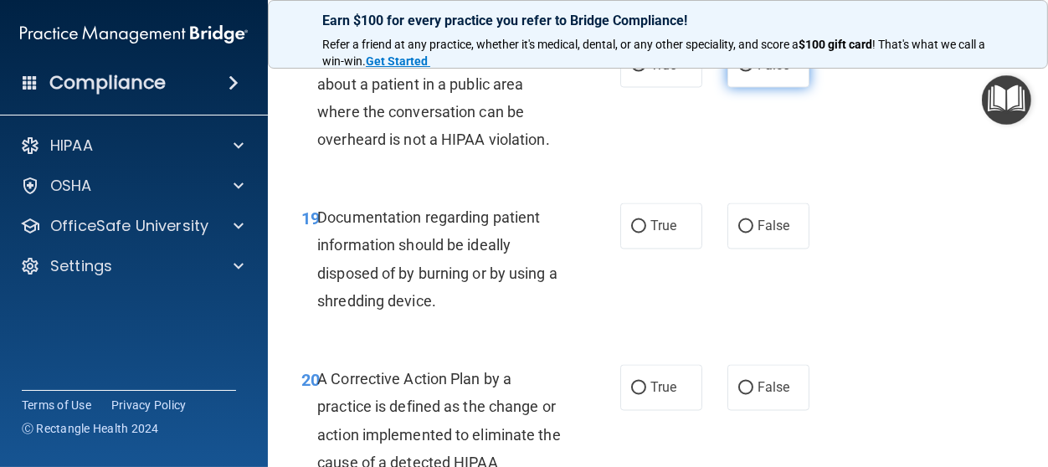
click at [748, 72] on input "False" at bounding box center [745, 65] width 15 height 13
radio input "true"
click at [642, 233] on input "True" at bounding box center [638, 227] width 15 height 13
radio input "true"
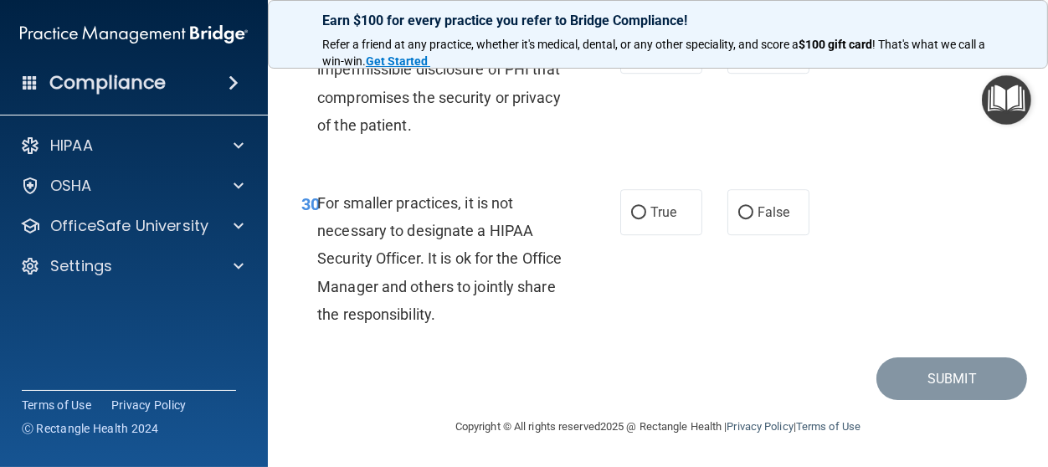
scroll to position [5097, 0]
click at [746, 213] on input "False" at bounding box center [745, 213] width 15 height 13
radio input "true"
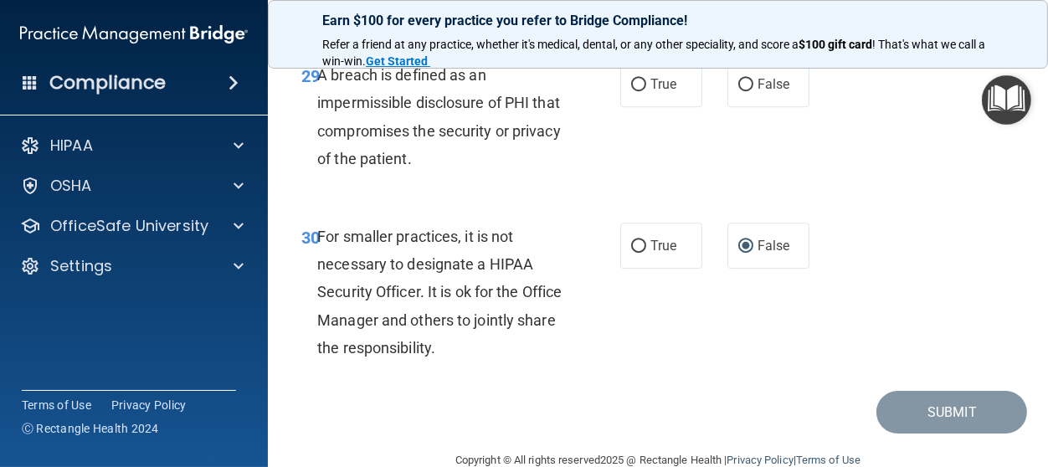
scroll to position [5023, 0]
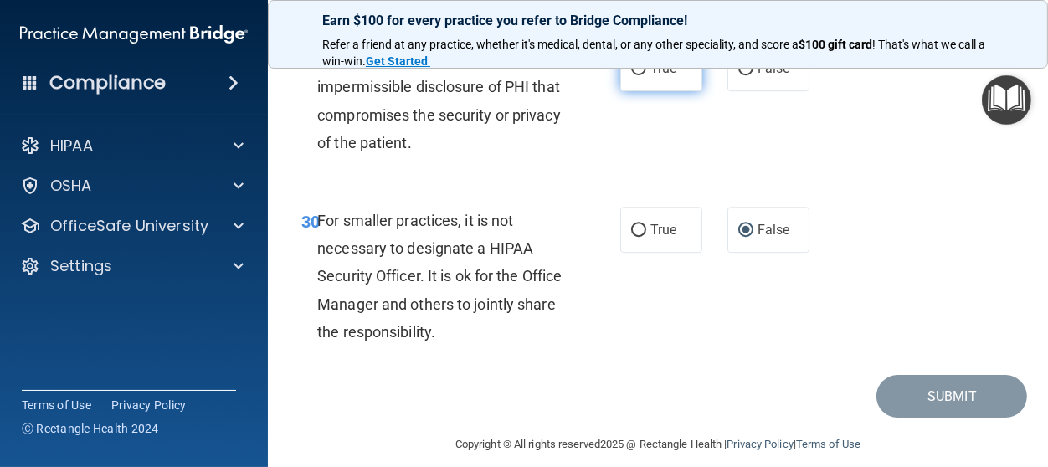
click at [633, 75] on input "True" at bounding box center [638, 69] width 15 height 13
radio input "true"
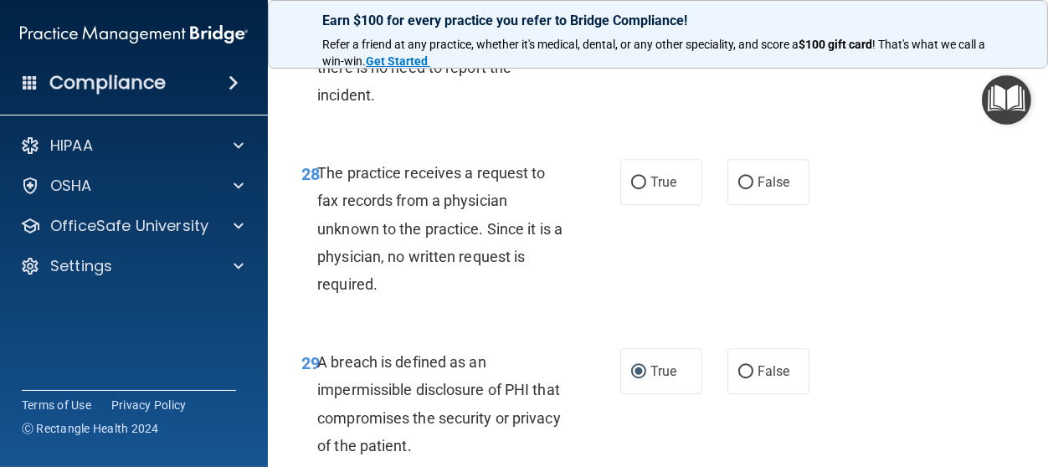
scroll to position [4753, 0]
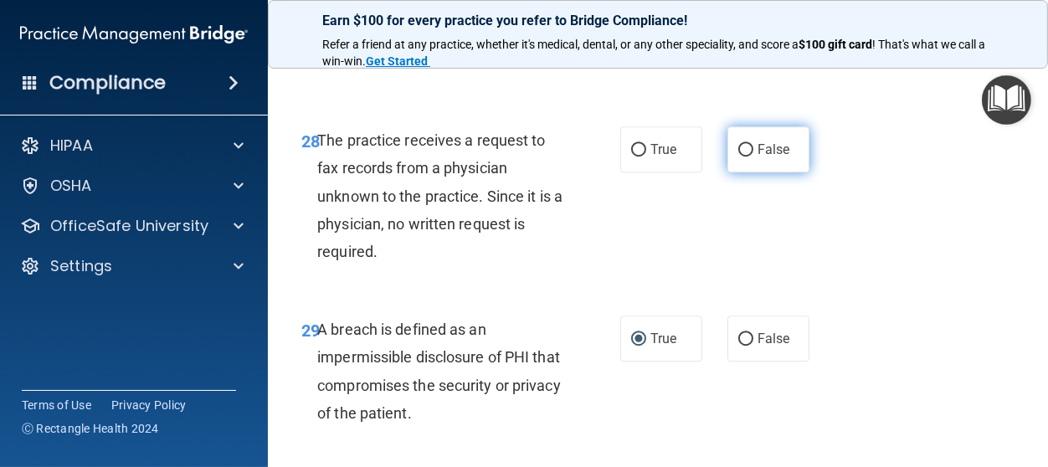
click at [741, 156] on input "False" at bounding box center [745, 150] width 15 height 13
radio input "true"
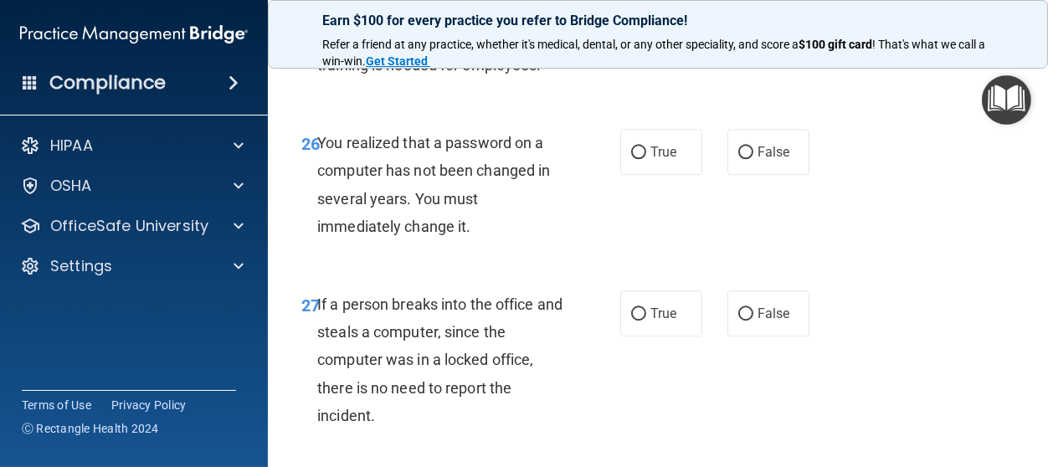
scroll to position [4404, 0]
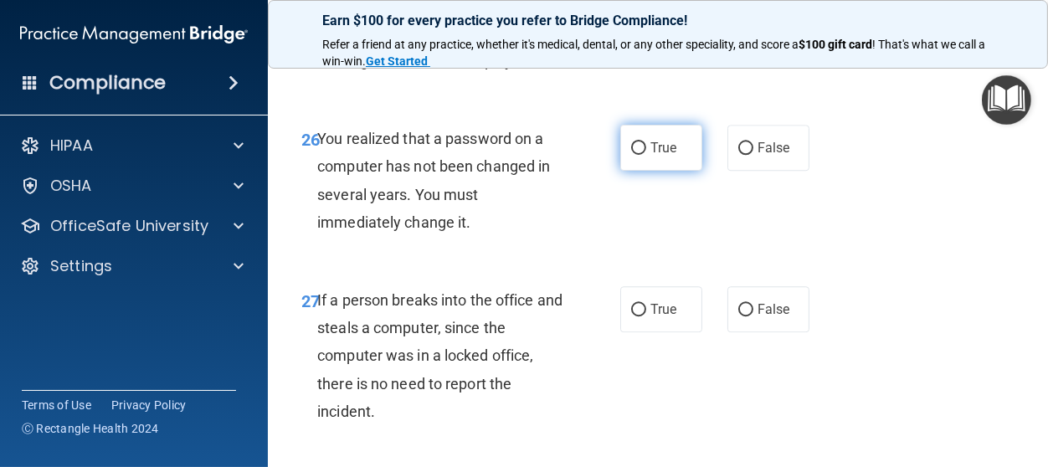
click at [635, 155] on input "True" at bounding box center [638, 148] width 15 height 13
radio input "true"
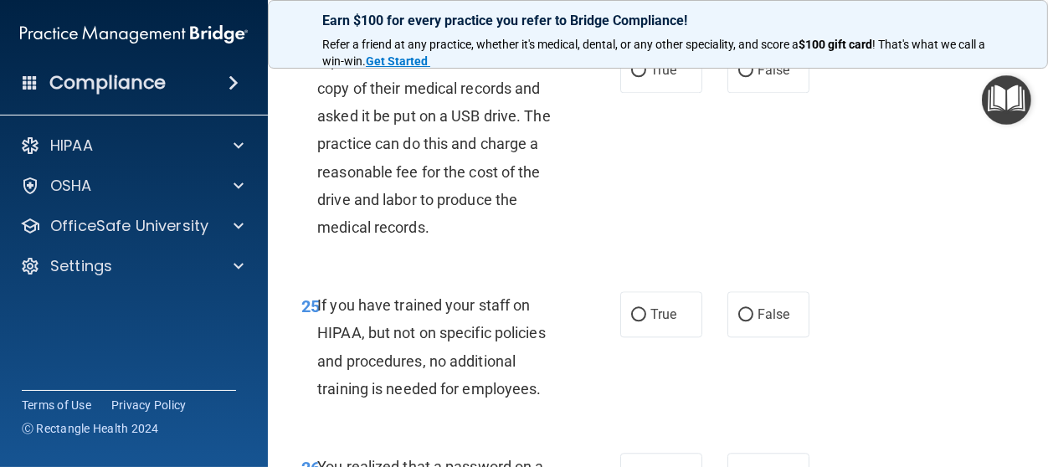
scroll to position [4016, 0]
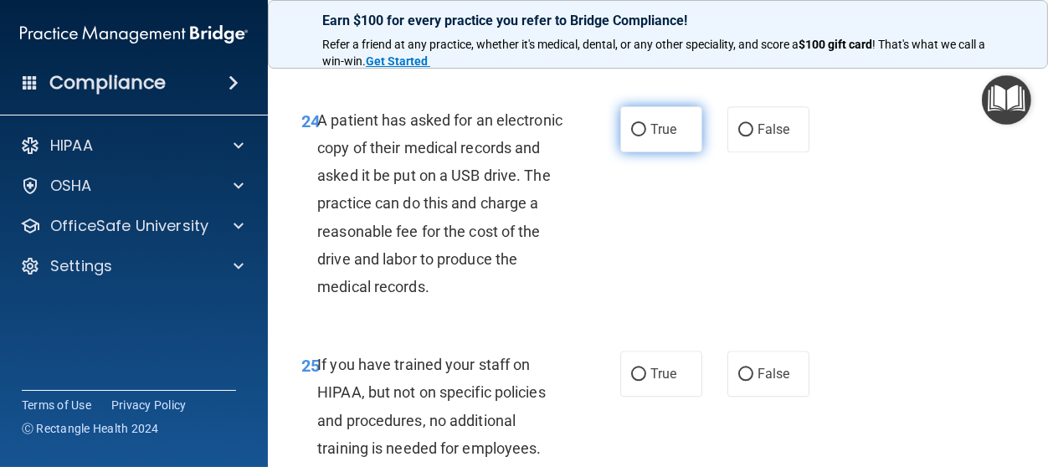
click at [634, 136] on input "True" at bounding box center [638, 130] width 15 height 13
radio input "true"
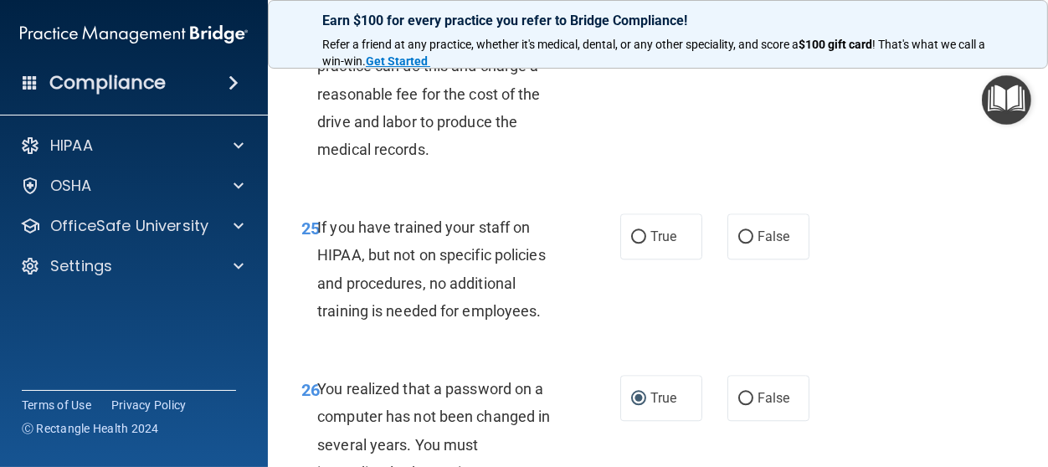
scroll to position [4173, 0]
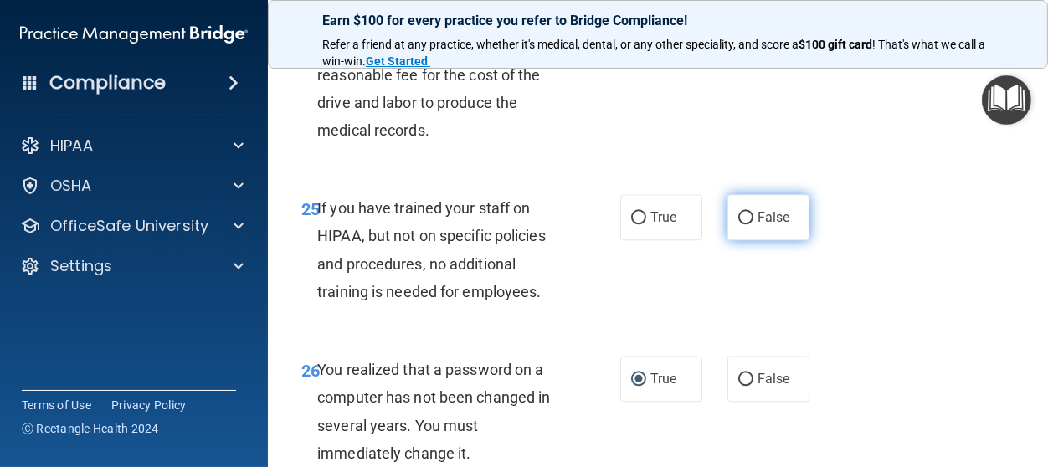
click at [744, 224] on input "False" at bounding box center [745, 218] width 15 height 13
radio input "true"
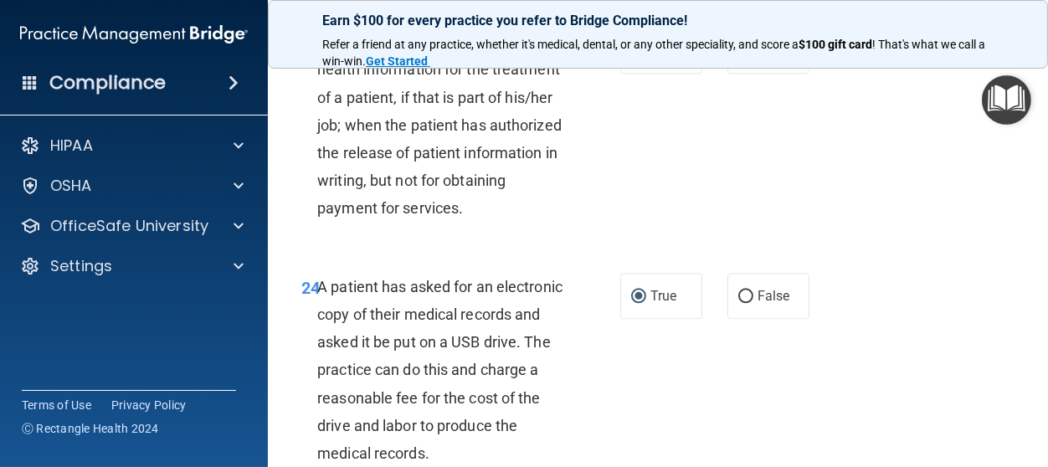
scroll to position [3785, 0]
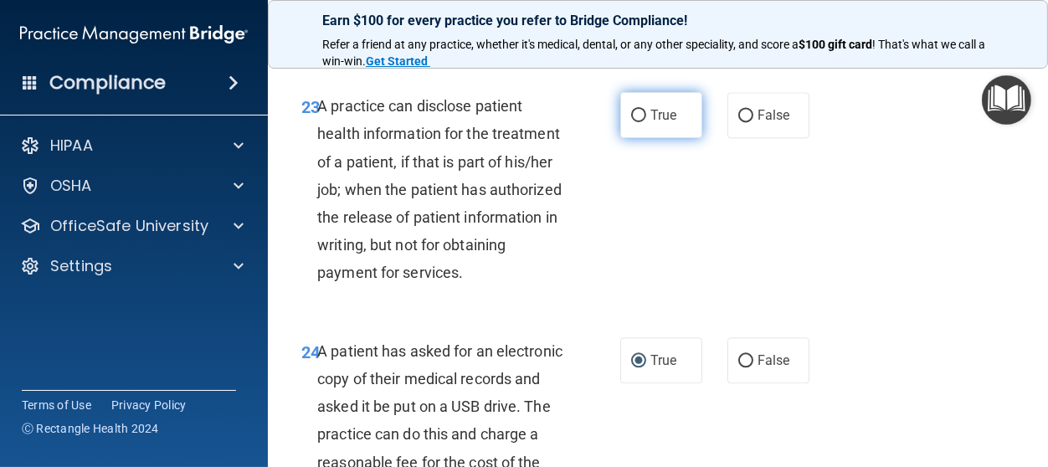
click at [635, 122] on input "True" at bounding box center [638, 116] width 15 height 13
radio input "true"
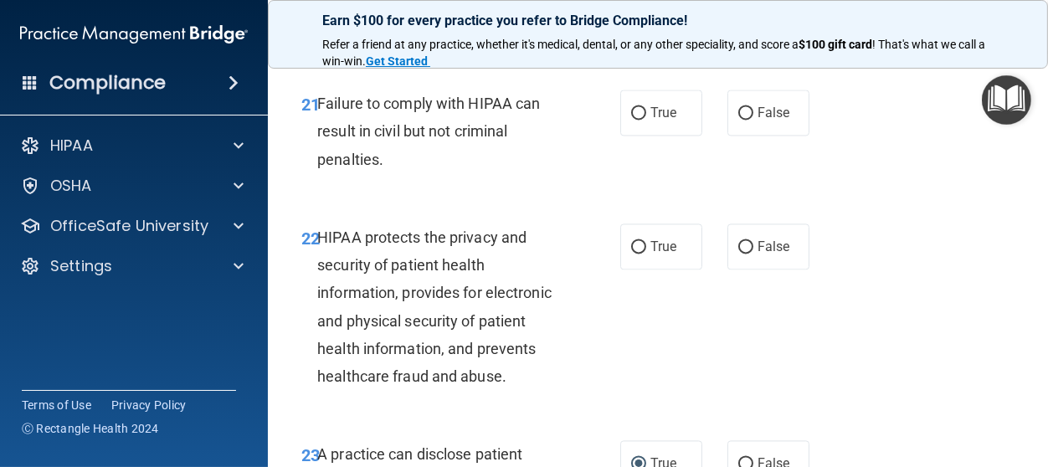
scroll to position [3477, 0]
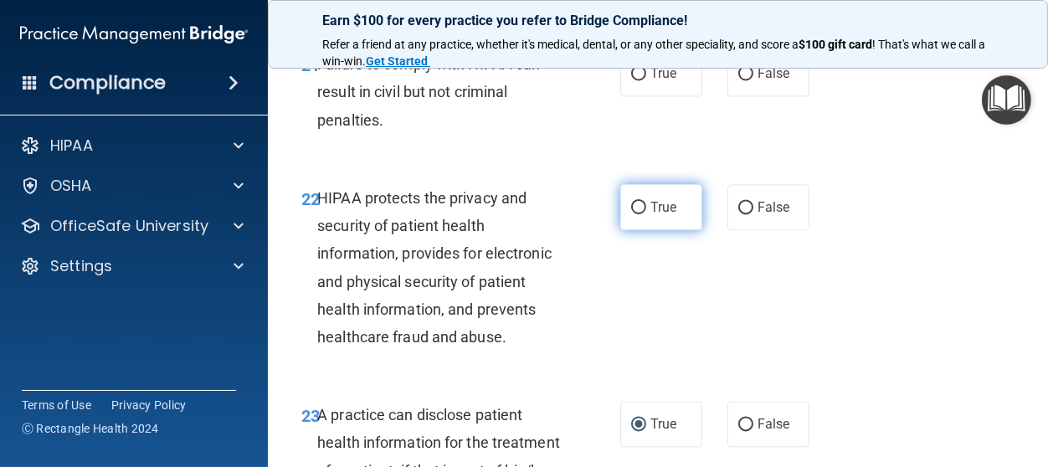
click at [640, 214] on input "True" at bounding box center [638, 208] width 15 height 13
radio input "true"
click at [746, 80] on input "False" at bounding box center [745, 74] width 15 height 13
radio input "true"
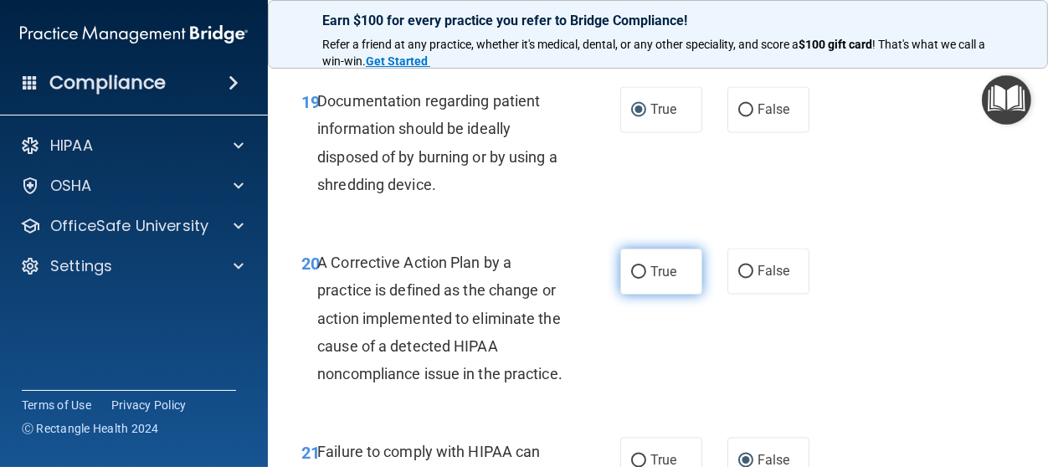
click at [638, 279] on input "True" at bounding box center [638, 272] width 15 height 13
radio input "true"
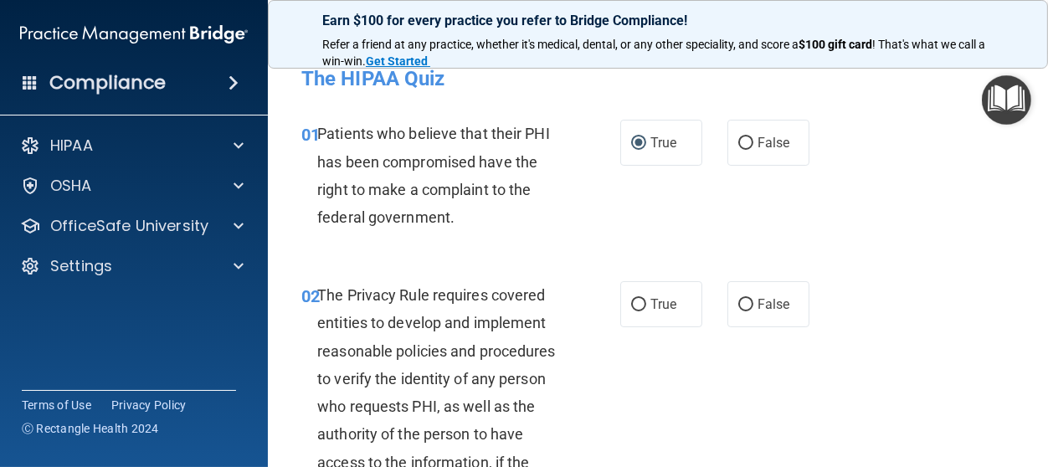
scroll to position [0, 0]
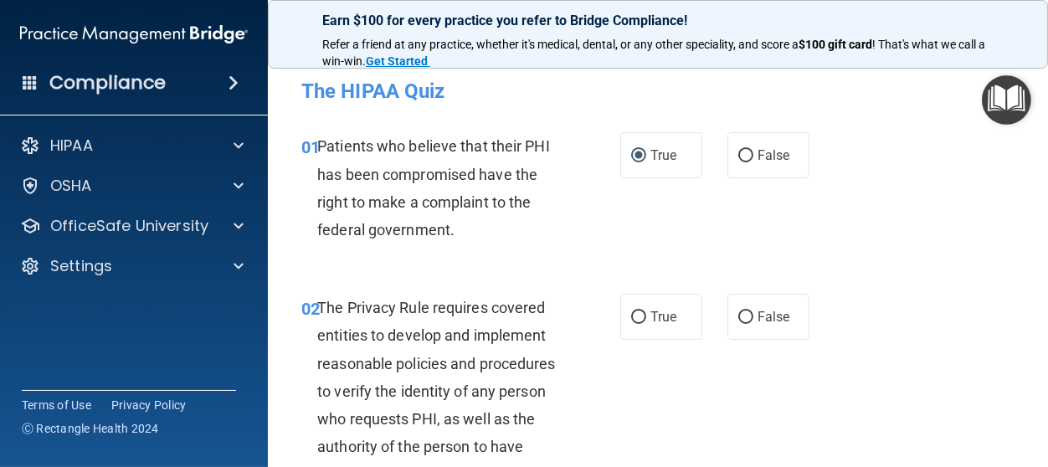
click at [931, 372] on div "02 The Privacy Rule requires covered entities to develop and implement reasonab…" at bounding box center [658, 423] width 738 height 300
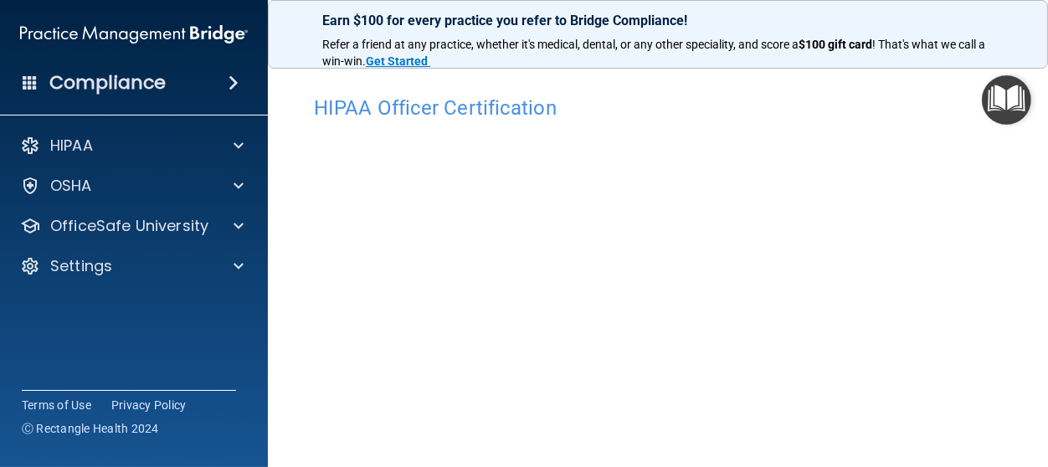
click at [233, 80] on span at bounding box center [233, 83] width 10 height 20
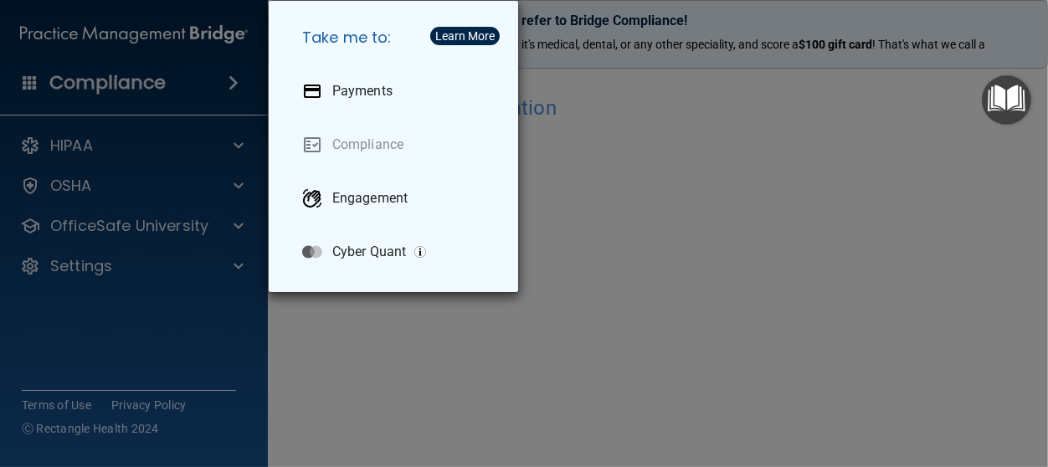
click at [233, 80] on div "Take me to: Payments Compliance Engagement Cyber Quant" at bounding box center [524, 233] width 1048 height 467
